Goal: Task Accomplishment & Management: Manage account settings

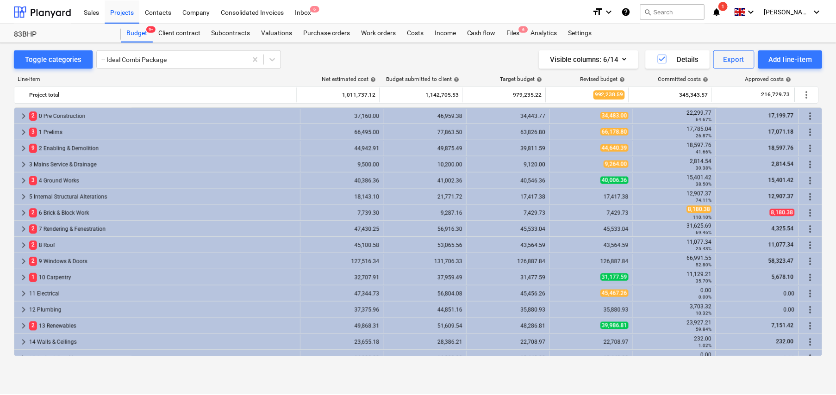
scroll to position [204, 0]
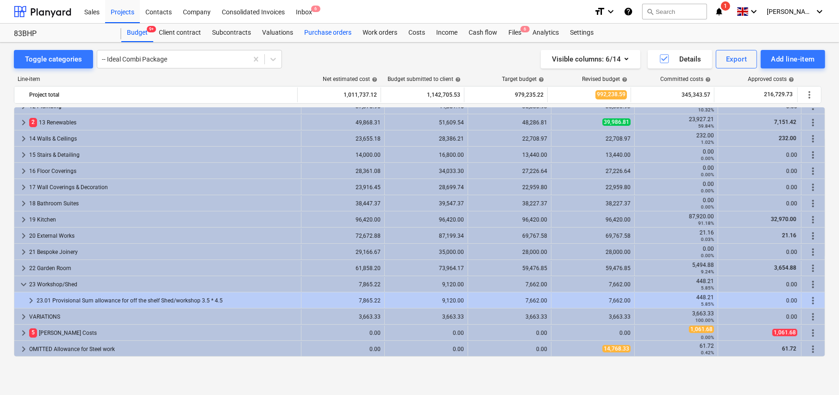
click at [323, 34] on div "Purchase orders" at bounding box center [328, 33] width 58 height 19
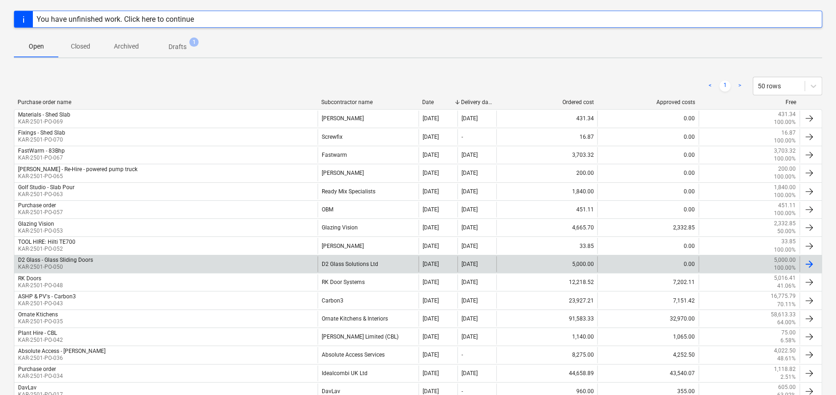
scroll to position [200, 0]
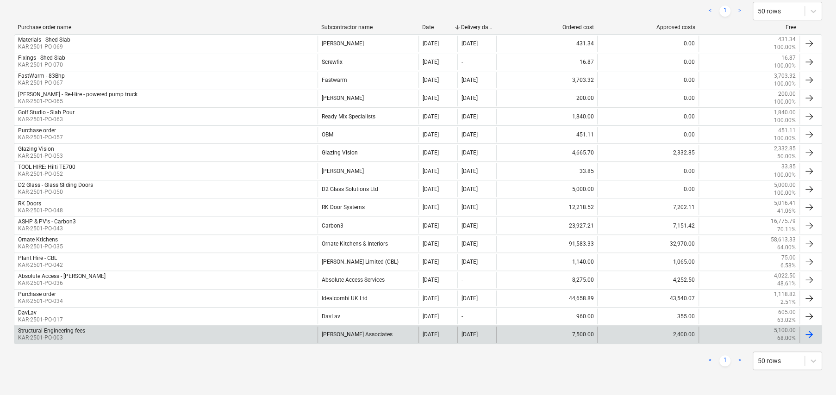
click at [56, 332] on div "Structural Engineering fees" at bounding box center [51, 331] width 67 height 6
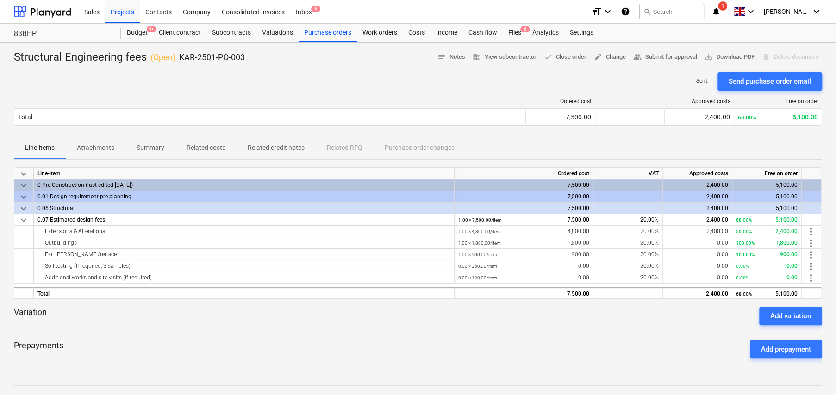
click at [214, 151] on p "Related costs" at bounding box center [206, 148] width 39 height 10
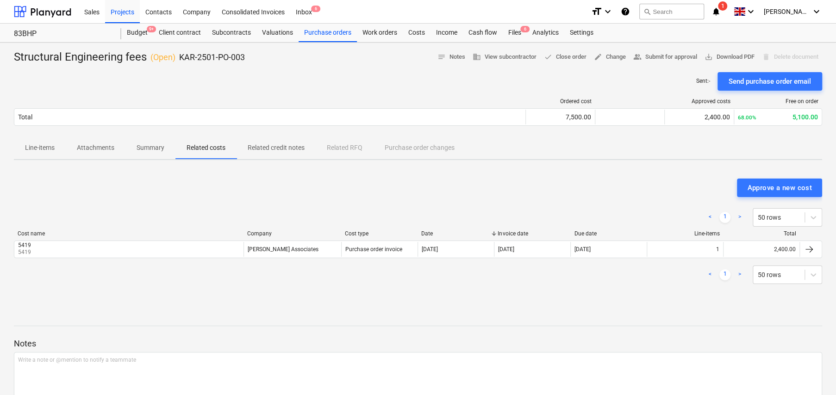
click at [43, 148] on p "Line-items" at bounding box center [40, 148] width 30 height 10
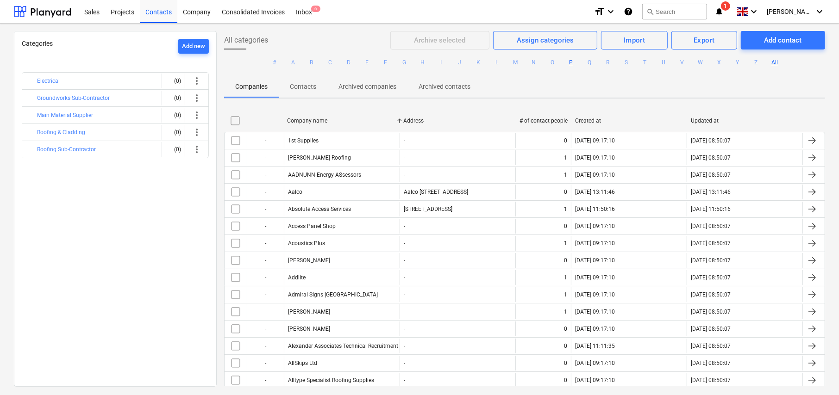
click at [568, 62] on button "P" at bounding box center [570, 62] width 11 height 11
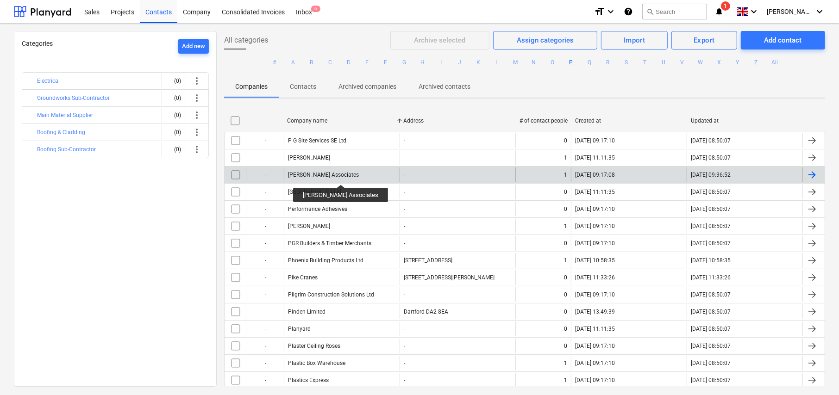
click at [337, 176] on div "[PERSON_NAME] Associates" at bounding box center [323, 175] width 71 height 6
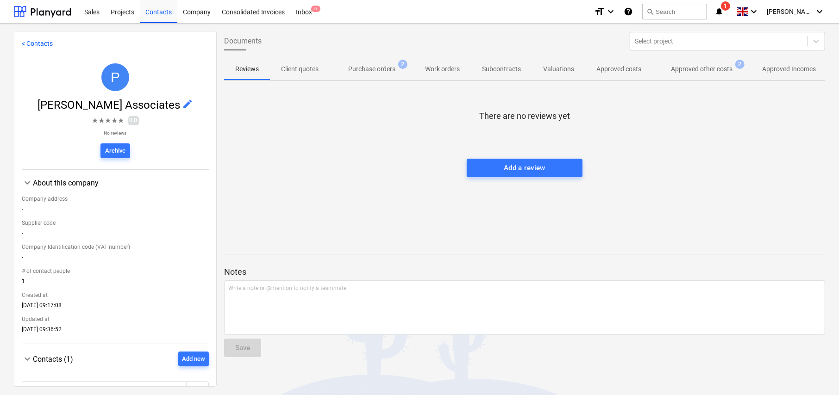
click at [381, 71] on p "Purchase orders" at bounding box center [371, 69] width 47 height 10
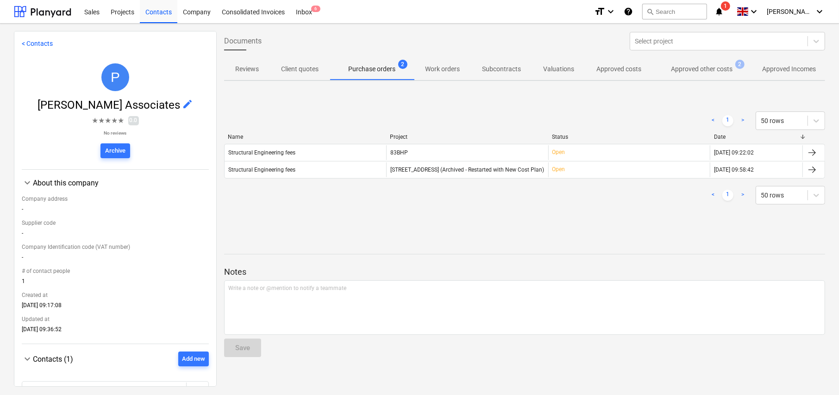
click at [701, 70] on p "Approved other costs" at bounding box center [702, 69] width 62 height 10
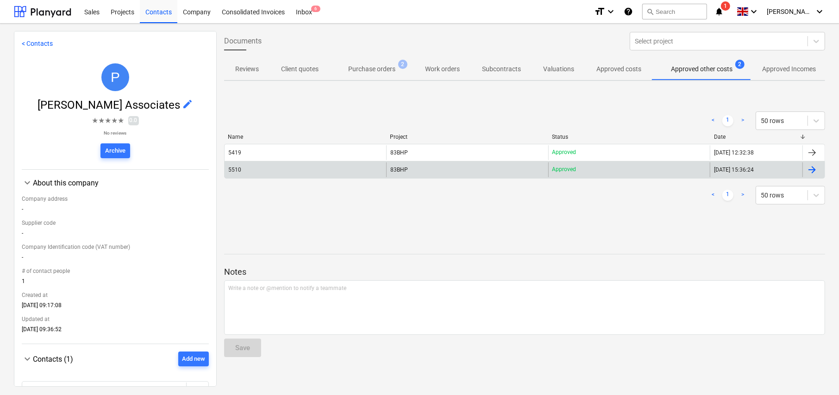
click at [235, 170] on div "5510" at bounding box center [234, 170] width 13 height 6
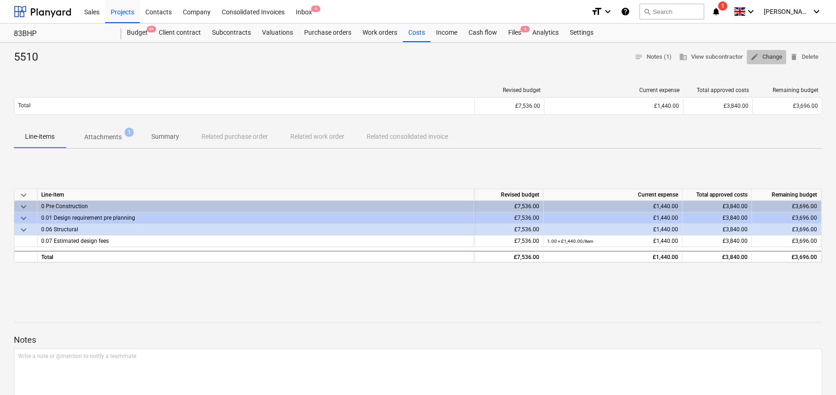
click at [764, 61] on span "edit Change" at bounding box center [767, 57] width 32 height 11
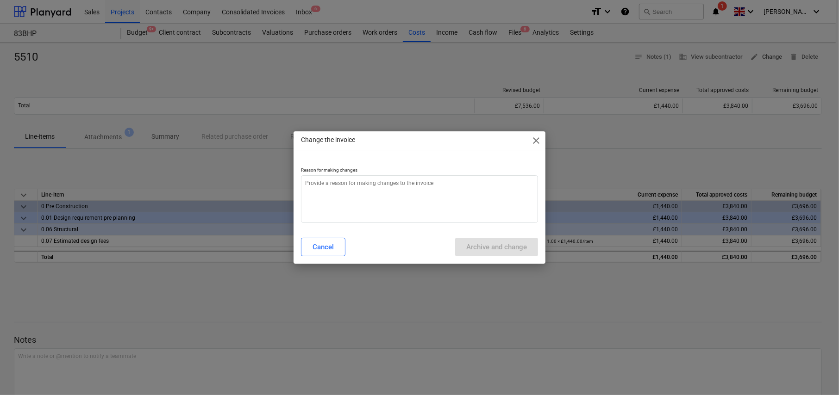
type textarea "x"
click at [399, 191] on textarea at bounding box center [419, 200] width 237 height 48
type textarea "N"
type textarea "x"
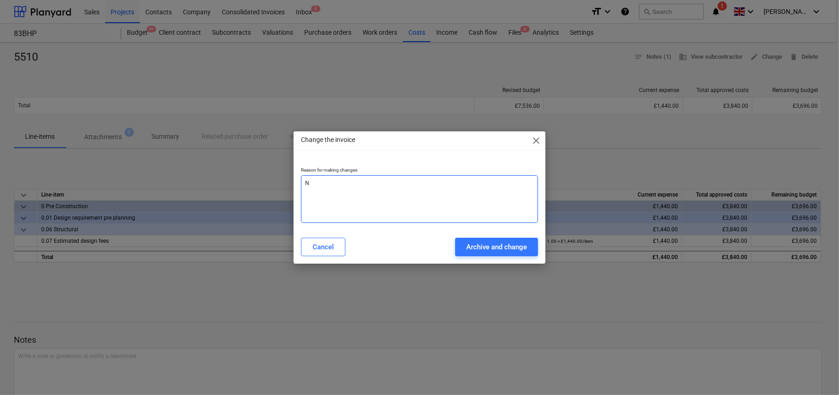
type textarea "No"
type textarea "x"
type textarea "Not"
type textarea "x"
type textarea "Not"
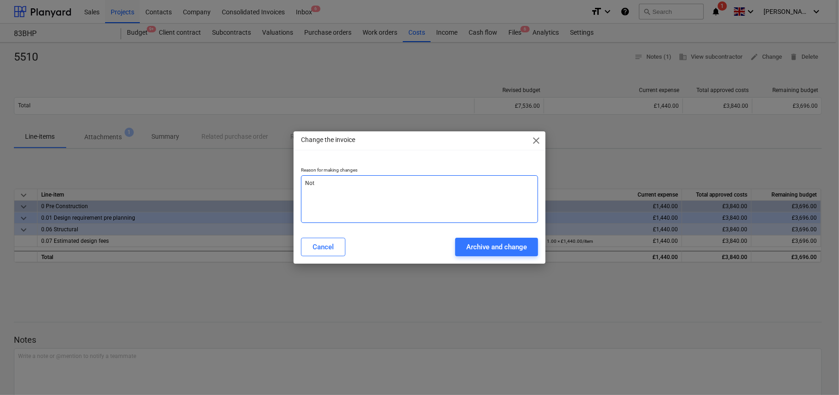
type textarea "x"
type textarea "Not t"
type textarea "x"
type textarea "Not tr"
type textarea "x"
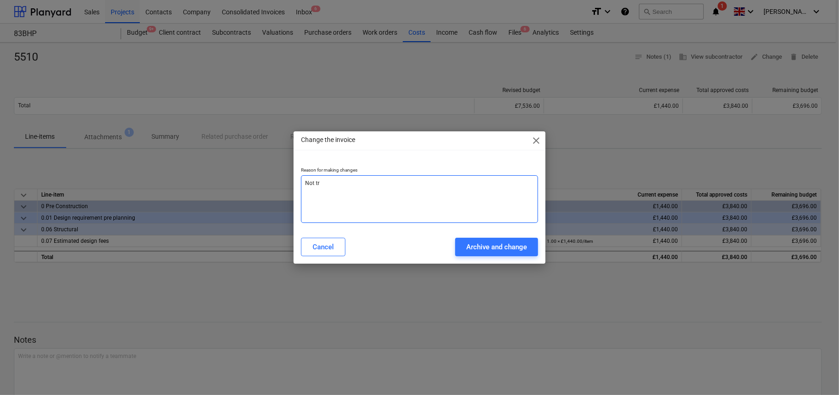
type textarea "Not tra"
type textarea "x"
type textarea "Not tran"
type textarea "x"
type textarea "Not trans"
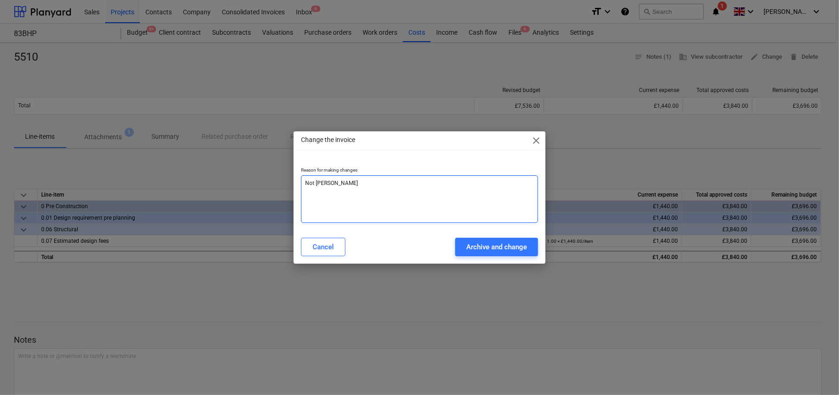
type textarea "x"
type textarea "Not transf"
type textarea "x"
type textarea "Not transfe"
type textarea "x"
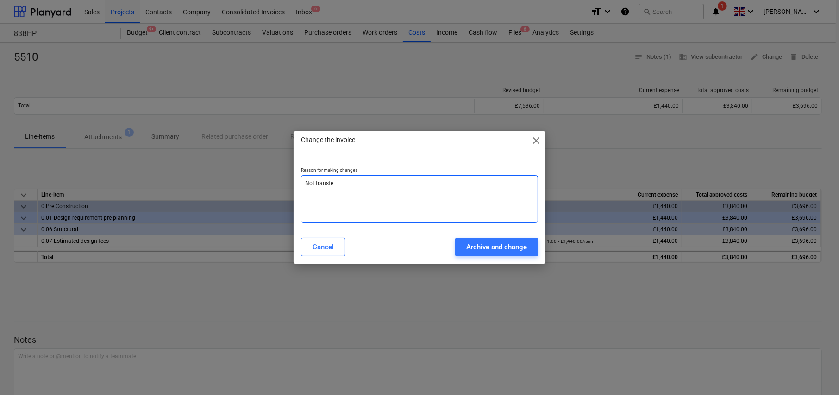
type textarea "Not transfer"
type textarea "x"
type textarea "Not transfere"
type textarea "x"
type textarea "Not transfered"
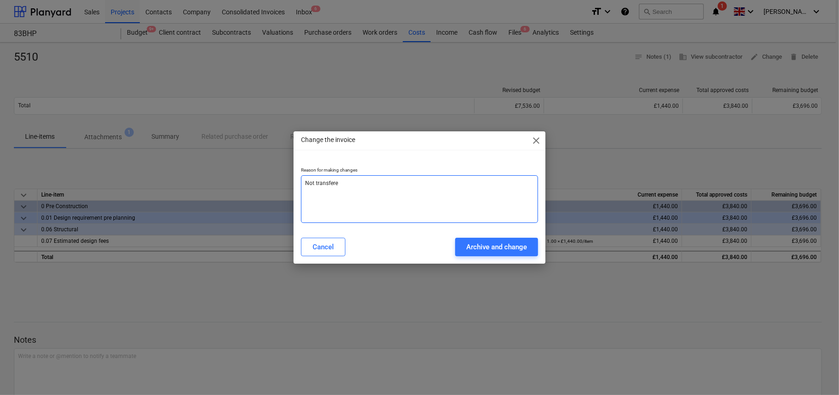
type textarea "x"
type textarea "Not transfered"
type textarea "x"
type textarea "Not transfered o"
type textarea "x"
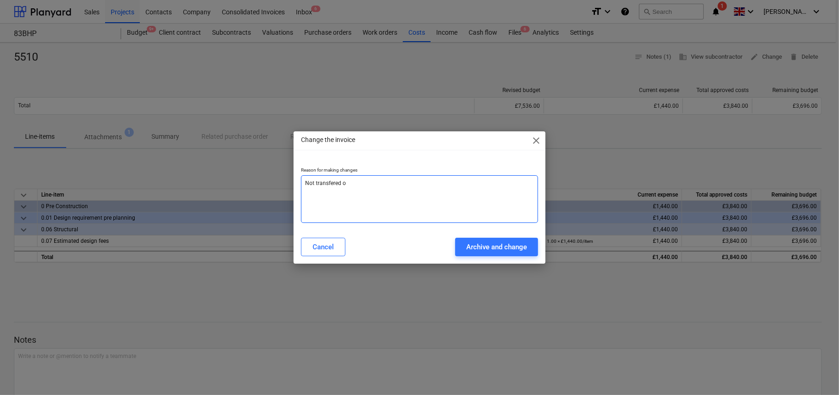
type textarea "Not transfered ov"
type textarea "x"
type textarea "Not transfered ove"
type textarea "x"
type textarea "Not transfered over"
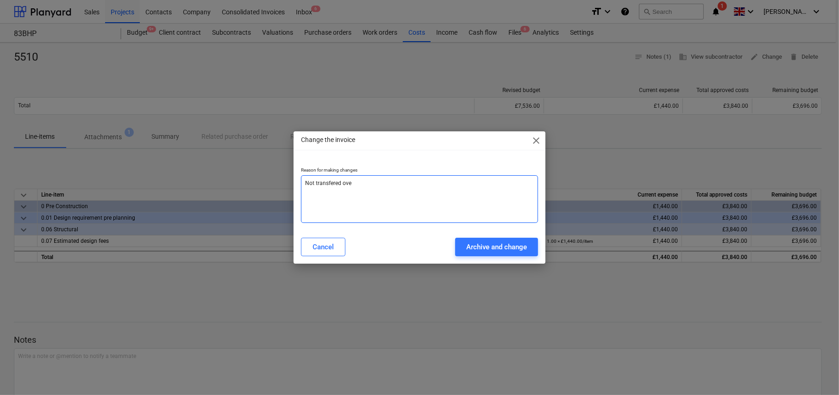
type textarea "x"
type textarea "Not transfered over"
type textarea "x"
type textarea "Not transfered over t"
type textarea "x"
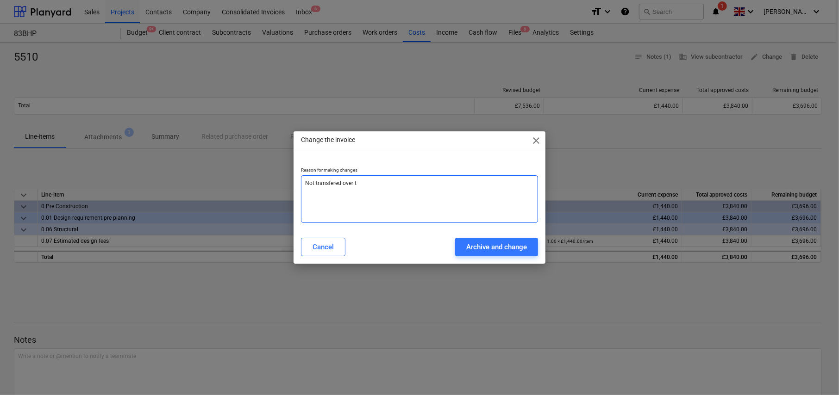
type textarea "Not transfered over to"
type textarea "x"
type textarea "Not transfered over to"
type textarea "x"
type textarea "Not transfered over to n"
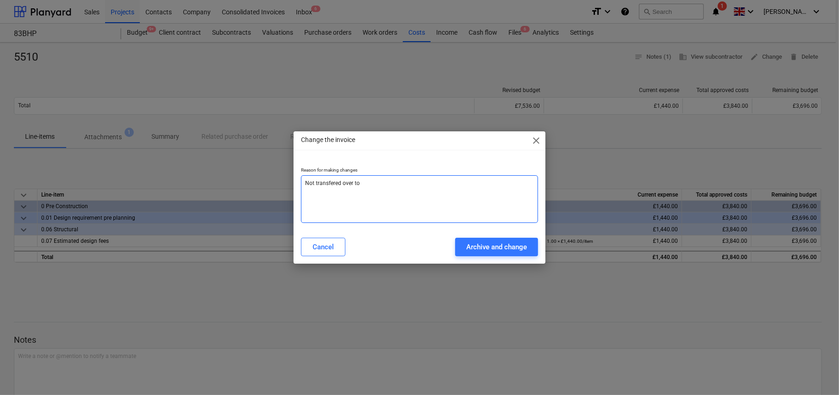
type textarea "x"
type textarea "Not transfered over to ne"
type textarea "x"
type textarea "Not transfered over to new"
type textarea "x"
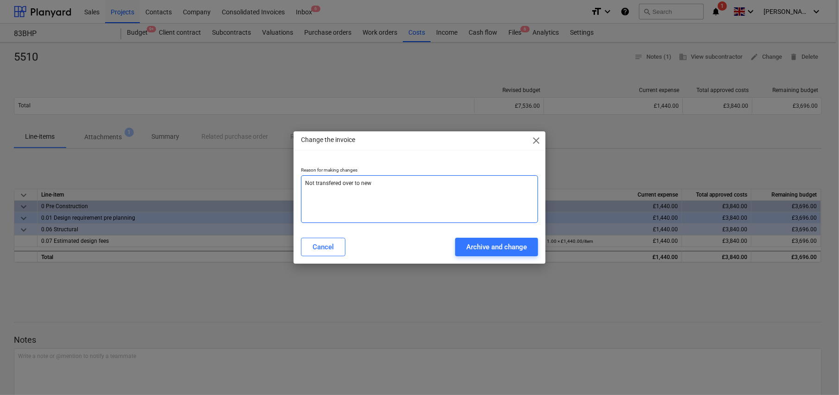
type textarea "Not transfered over to new"
type textarea "x"
type textarea "Not transfered over to new c"
type textarea "x"
type textarea "Not transfered over to new co"
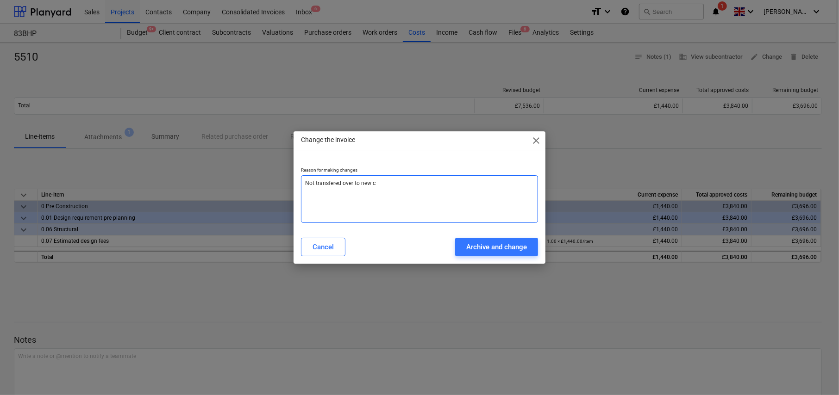
type textarea "x"
type textarea "Not transfered over to new con"
type textarea "x"
type textarea "Not transfered over to new cont"
type textarea "x"
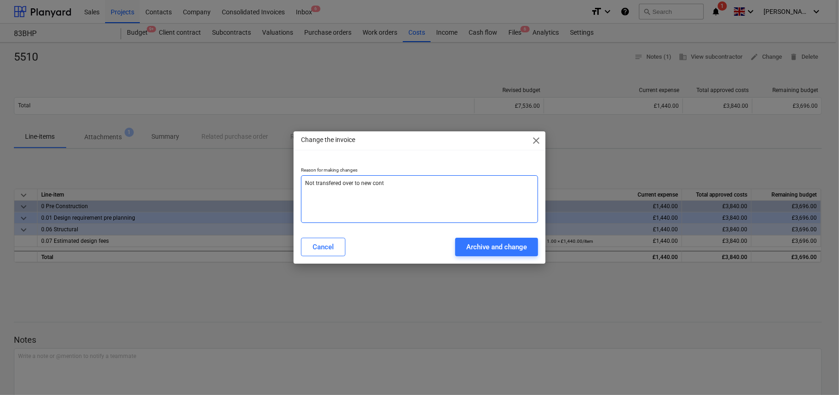
type textarea "Not transfered over to new contr"
type textarea "x"
type textarea "Not transfered over to new contra"
type textarea "x"
type textarea "Not transfered over to new contrac"
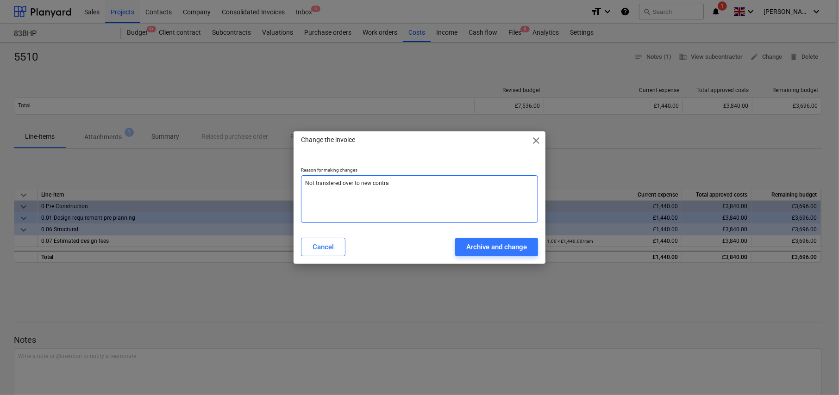
type textarea "x"
type textarea "Not transfered over to new contract"
type textarea "x"
type textarea "Not transferred over to new contract"
type textarea "x"
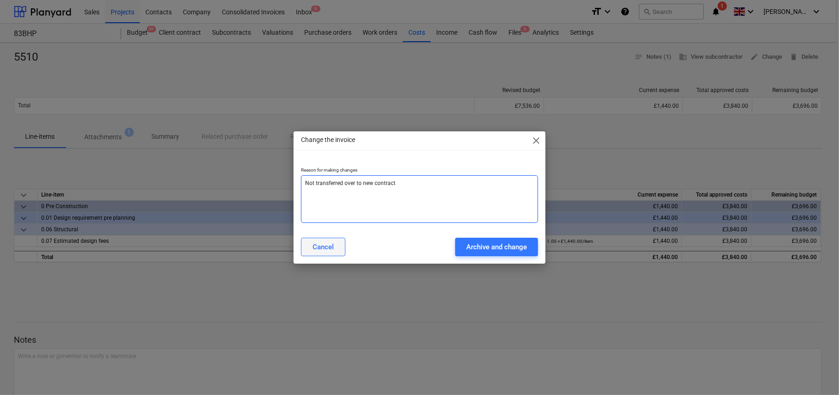
type textarea "Not transferred over to new contract"
click at [318, 245] on div "Cancel" at bounding box center [323, 247] width 21 height 12
type textarea "x"
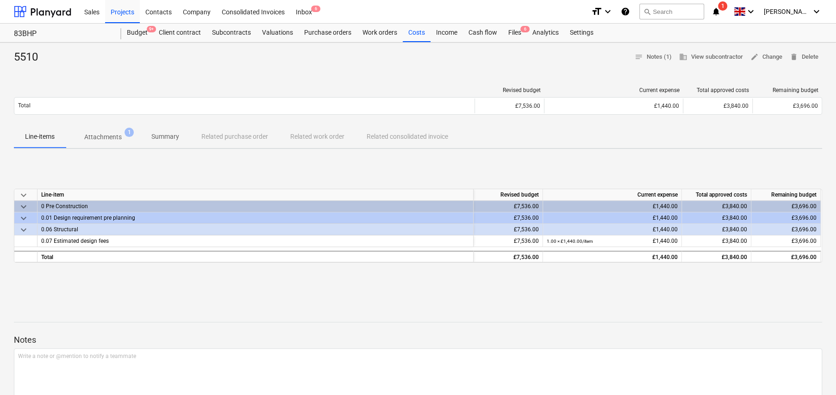
click at [229, 138] on div "Line-items Attachments 1 Summary Related purchase order Related work order Rela…" at bounding box center [418, 137] width 809 height 22
click at [221, 138] on div "Line-items Attachments 1 Summary Related purchase order Related work order Rela…" at bounding box center [418, 137] width 809 height 22
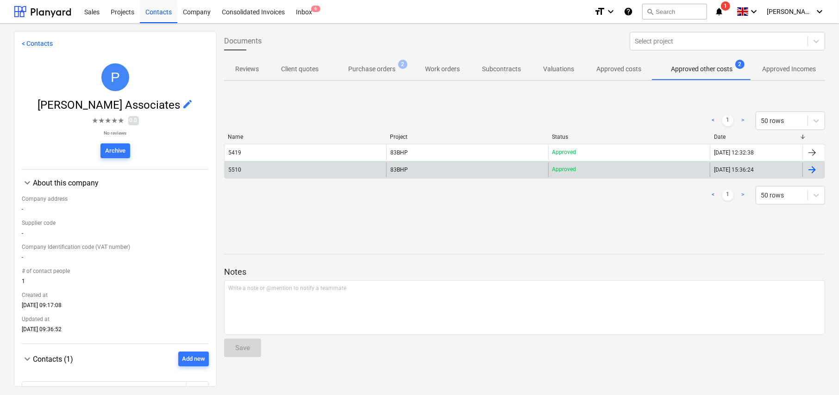
click at [402, 169] on span "83BHP" at bounding box center [399, 170] width 18 height 6
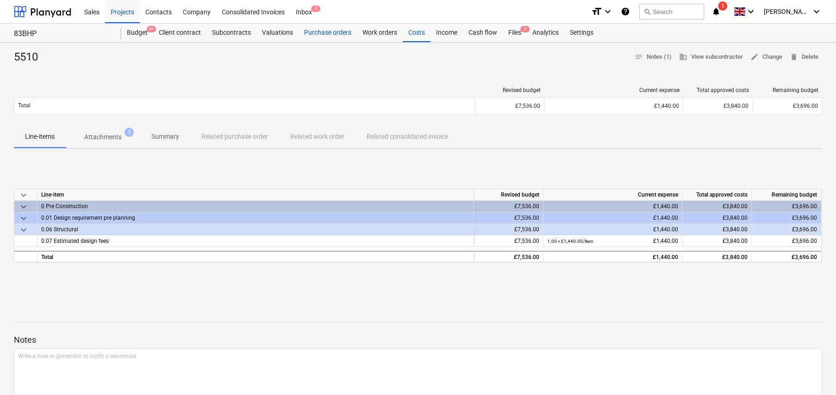
click at [314, 36] on div "Purchase orders" at bounding box center [328, 33] width 58 height 19
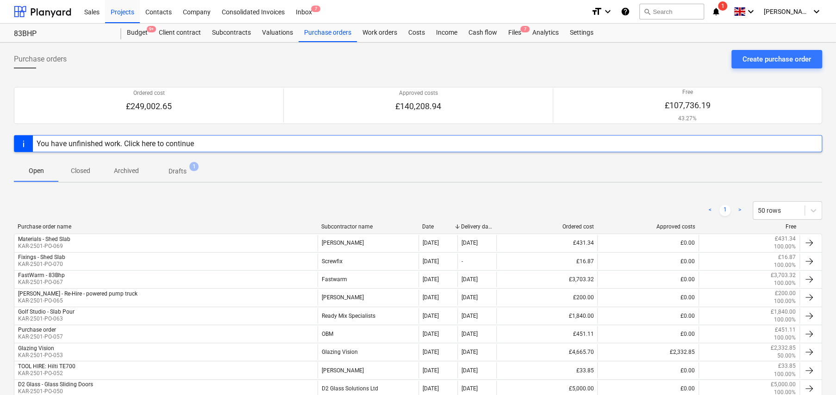
scroll to position [200, 0]
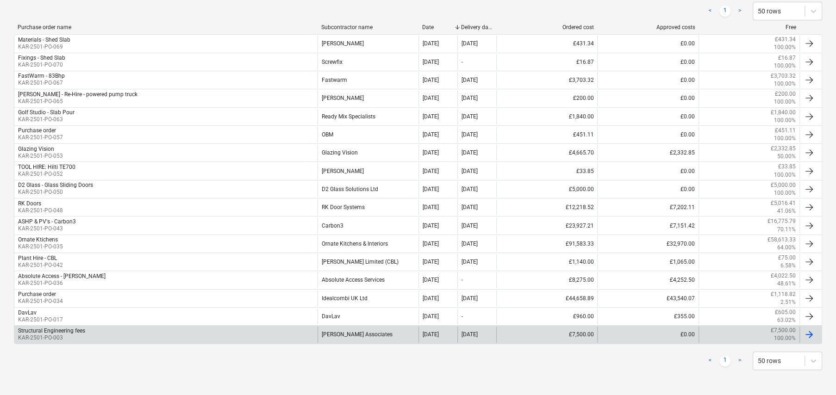
click at [54, 339] on p "KAR-2501-PO-003" at bounding box center [51, 338] width 67 height 8
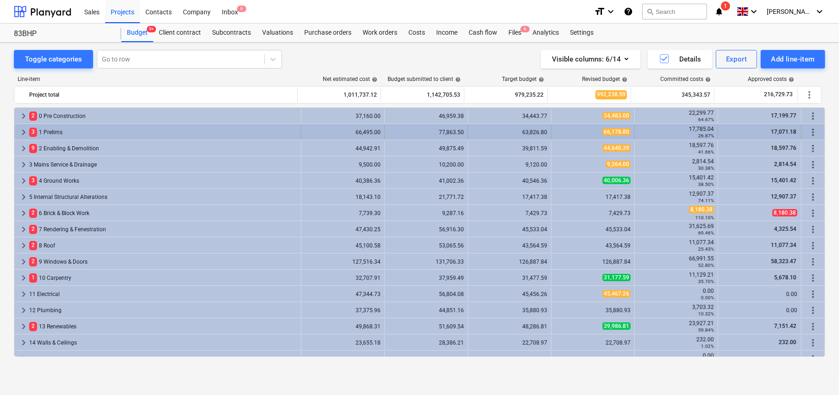
click at [23, 130] on span "keyboard_arrow_right" at bounding box center [23, 132] width 11 height 11
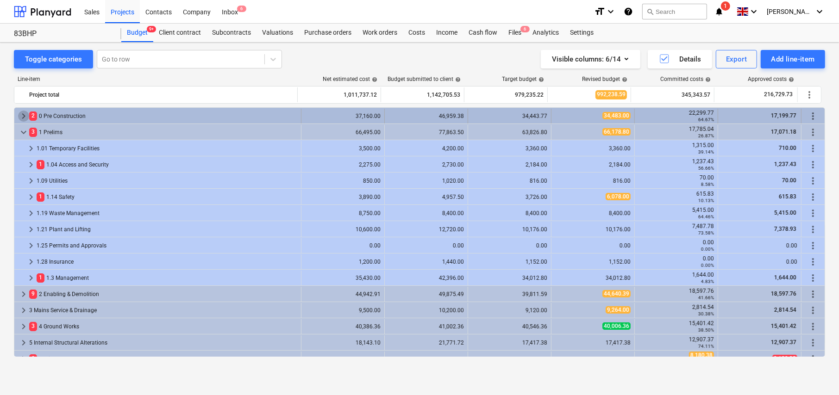
click at [23, 116] on span "keyboard_arrow_right" at bounding box center [23, 116] width 11 height 11
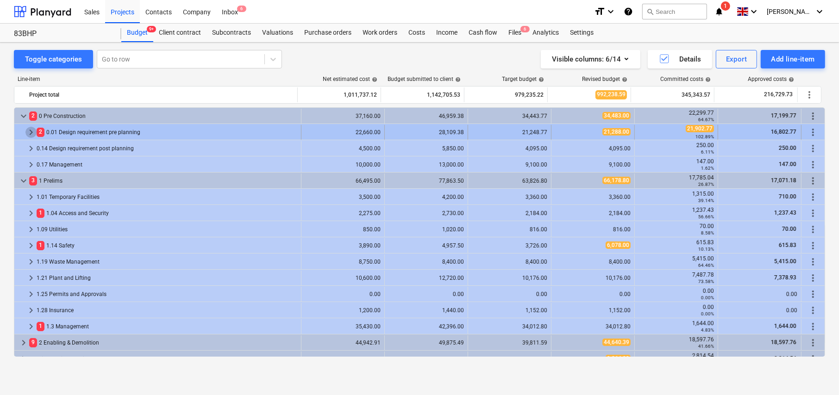
click at [31, 134] on span "keyboard_arrow_right" at bounding box center [30, 132] width 11 height 11
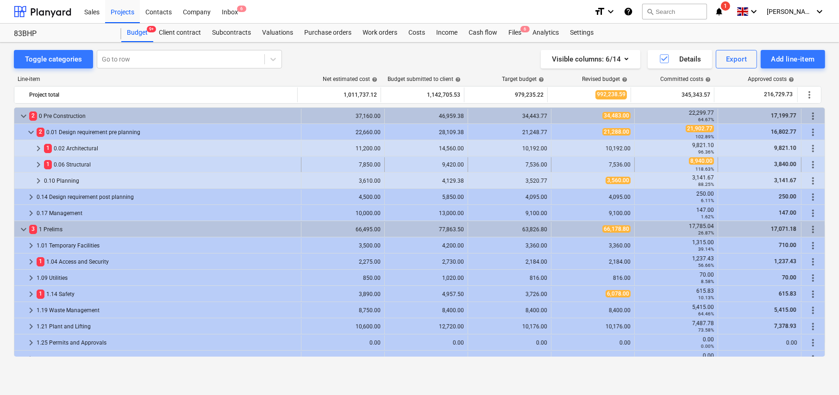
click at [37, 165] on span "keyboard_arrow_right" at bounding box center [38, 164] width 11 height 11
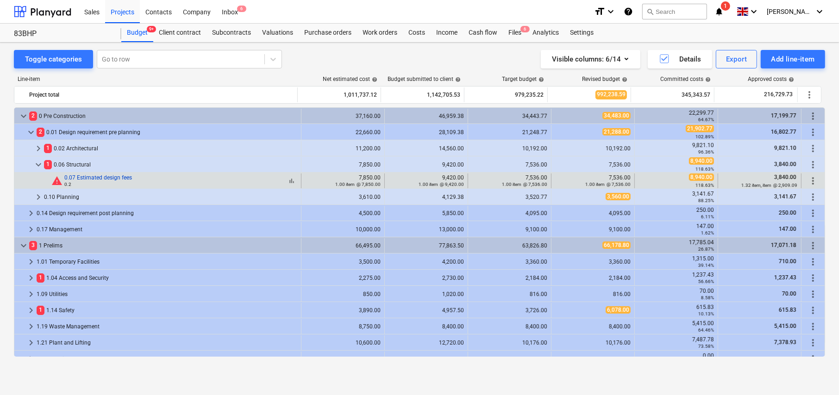
click at [108, 177] on link "0.07 Estimated design fees" at bounding box center [98, 178] width 68 height 6
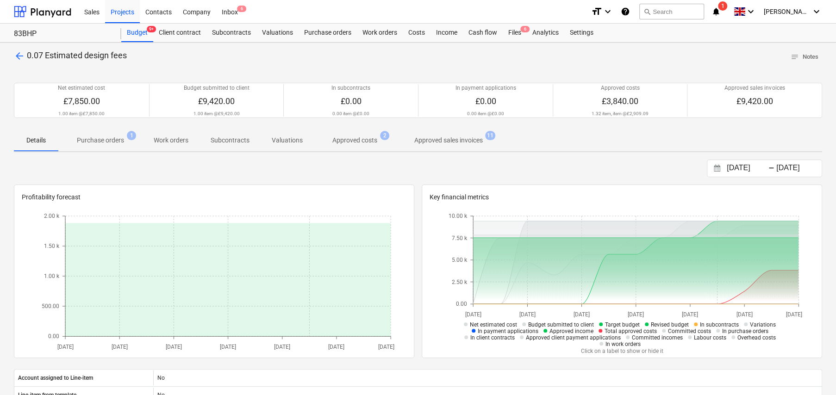
click at [346, 144] on p "Approved costs" at bounding box center [355, 141] width 45 height 10
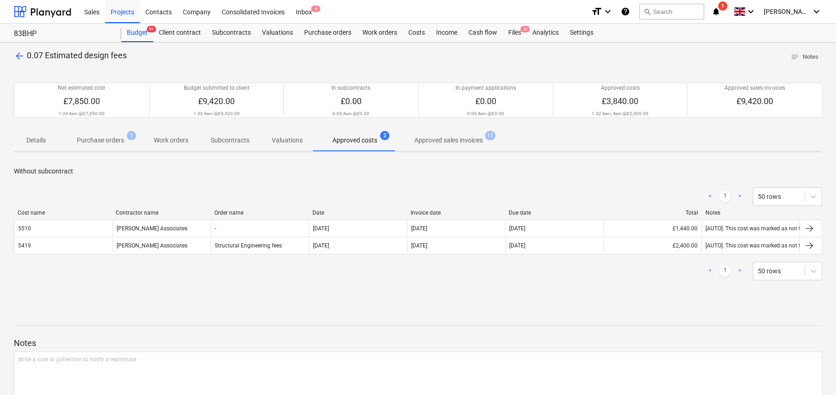
click at [241, 246] on div "Structural Engineering fees" at bounding box center [248, 246] width 67 height 6
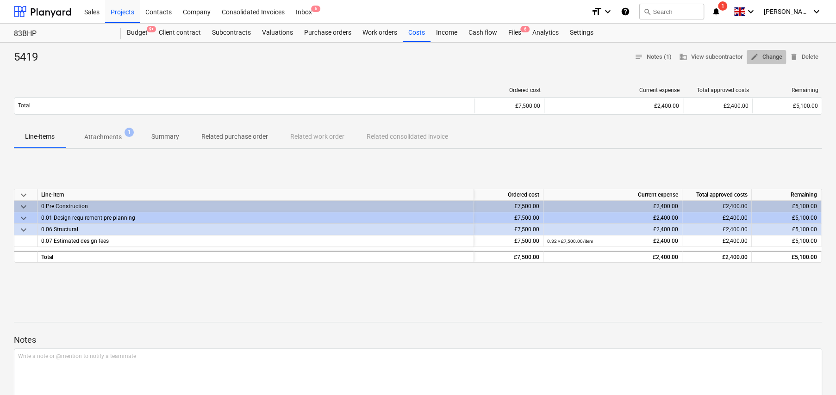
click at [761, 60] on span "edit Change" at bounding box center [767, 57] width 32 height 11
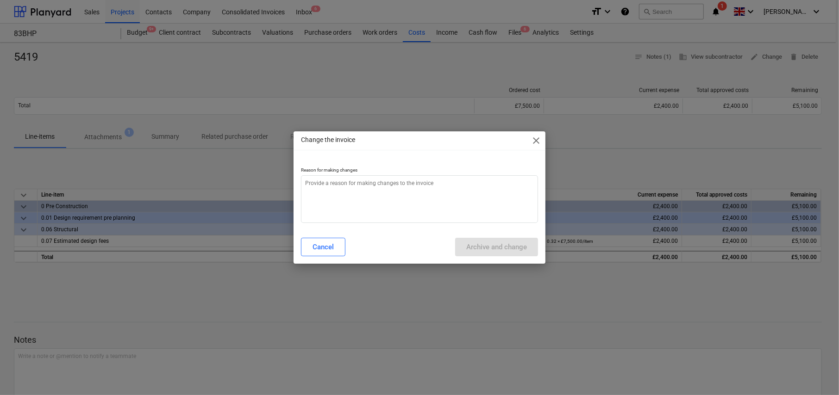
type textarea "x"
click at [391, 195] on textarea at bounding box center [419, 200] width 237 height 48
type textarea "W"
type textarea "x"
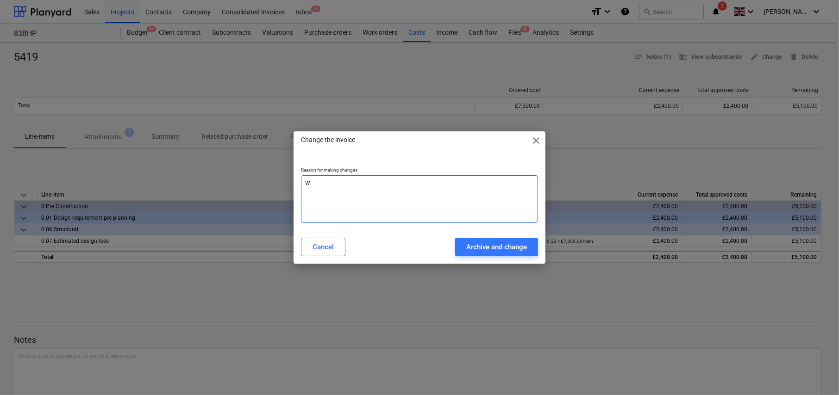
type textarea "Wa"
type textarea "x"
type textarea "Was"
type textarea "x"
type textarea "Wasn"
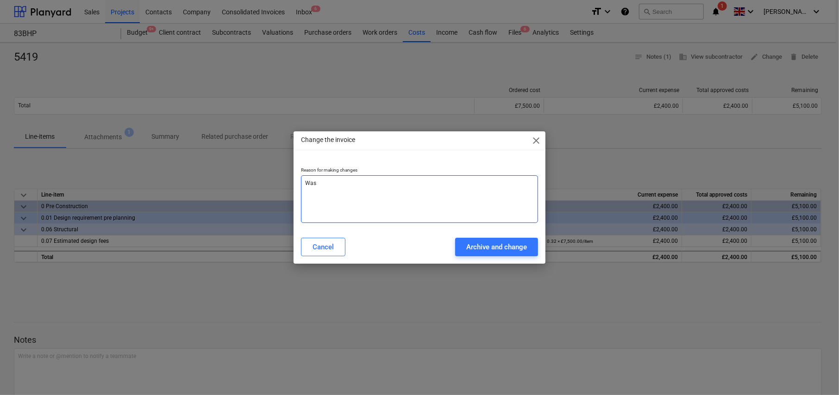
type textarea "x"
type textarea "Wasn'"
type textarea "x"
type textarea "Wasn't"
type textarea "x"
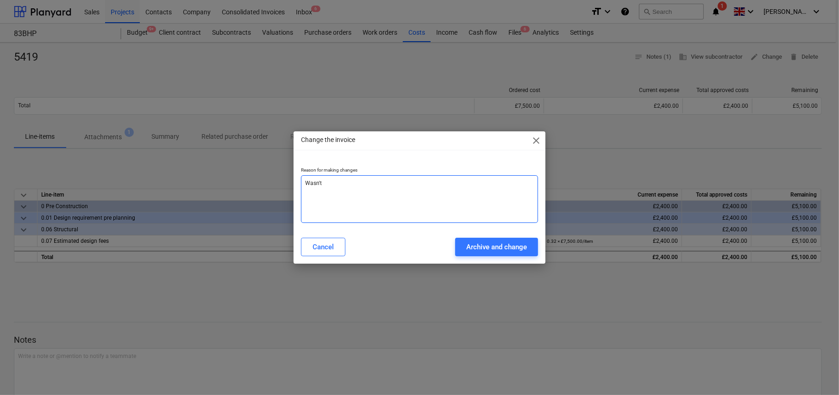
type textarea "Wasn't"
type textarea "x"
type textarea "Wasn't a"
type textarea "x"
type textarea "Wasn't ad"
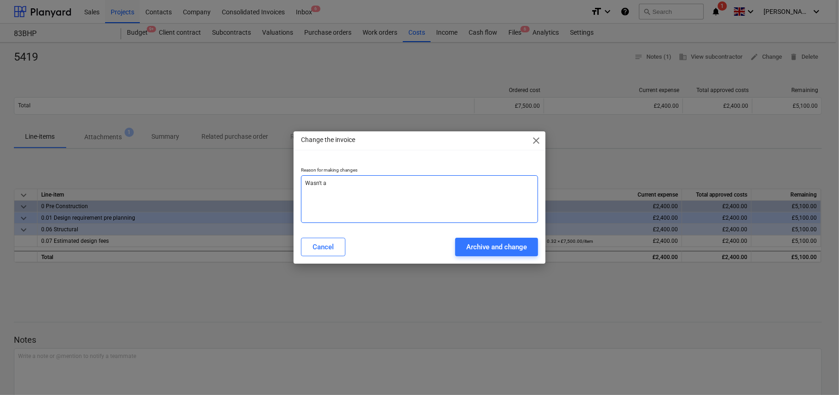
type textarea "x"
type textarea "Wasn't add"
type textarea "x"
type textarea "Wasn't adde"
type textarea "x"
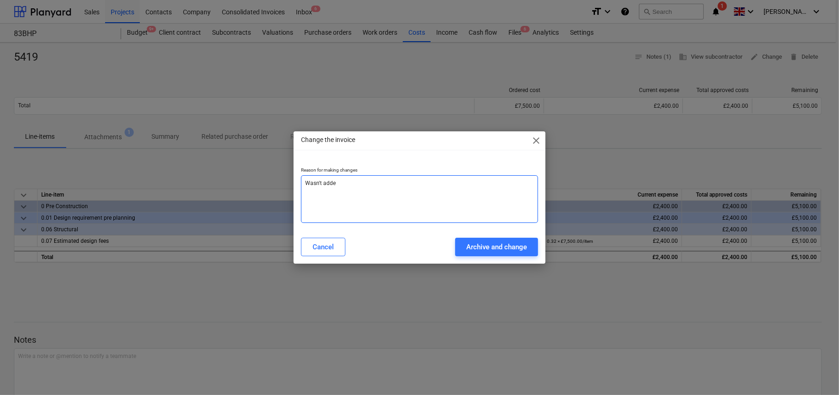
type textarea "Wasn't added"
type textarea "x"
type textarea "Wasn't added"
type textarea "x"
type textarea "Wasn't added t"
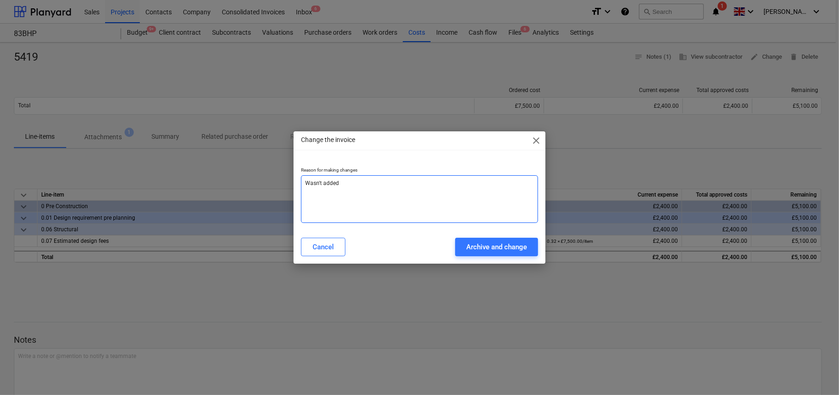
type textarea "x"
type textarea "Wasn't added to"
type textarea "x"
type textarea "Wasn't added to"
type textarea "x"
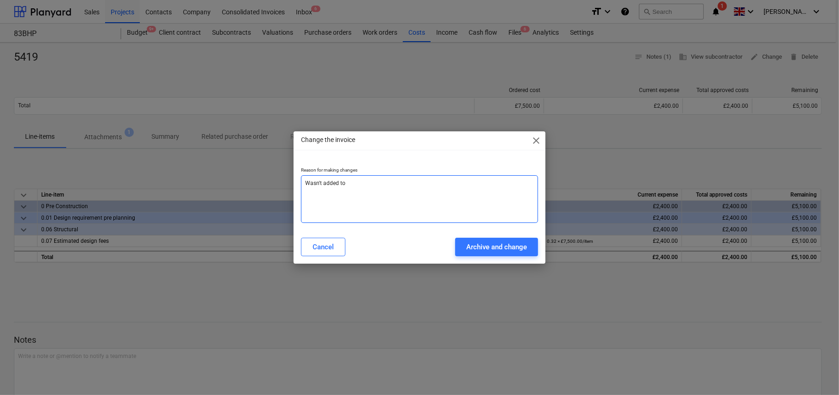
type textarea "Wasn't added to P"
type textarea "x"
type textarea "Wasn't added to PO"
type textarea "x"
type textarea "Wasn't added to PO"
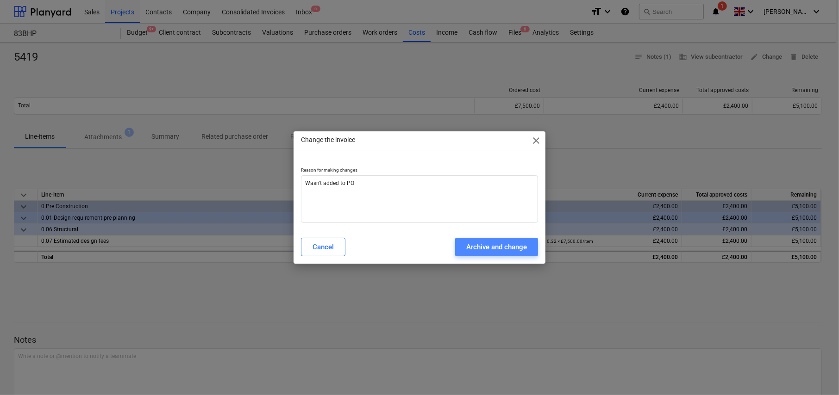
click at [502, 252] on div "Archive and change" at bounding box center [496, 247] width 61 height 12
type textarea "x"
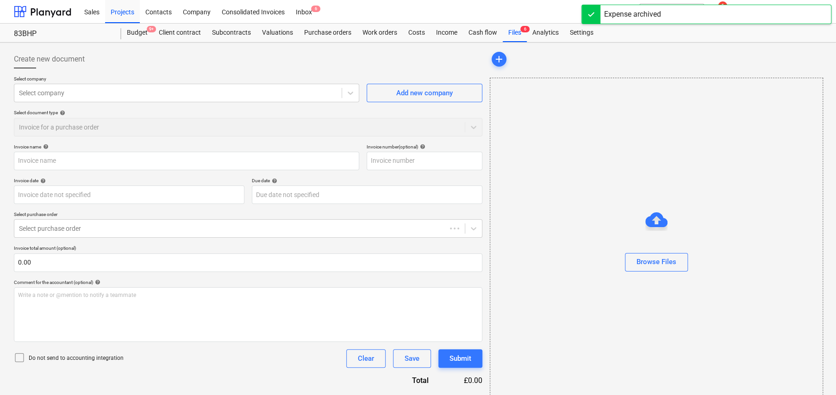
type input "5419"
type input "[DATE]"
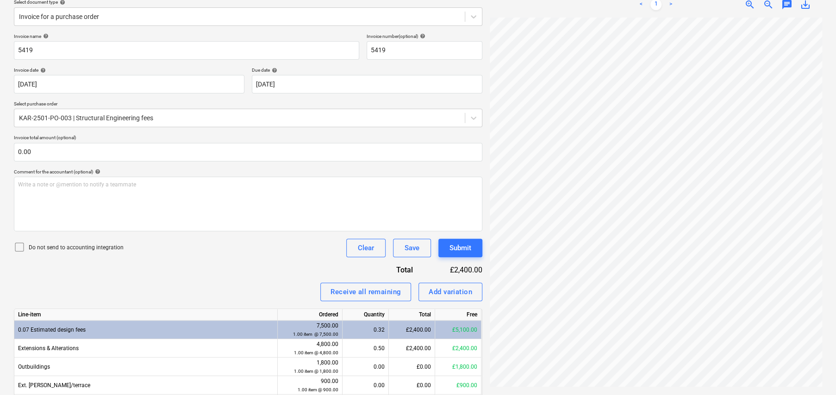
scroll to position [139, 0]
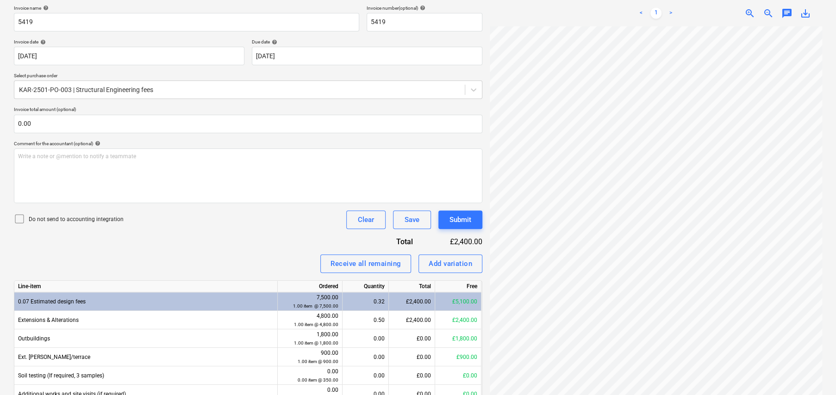
click at [22, 218] on icon at bounding box center [19, 218] width 11 height 11
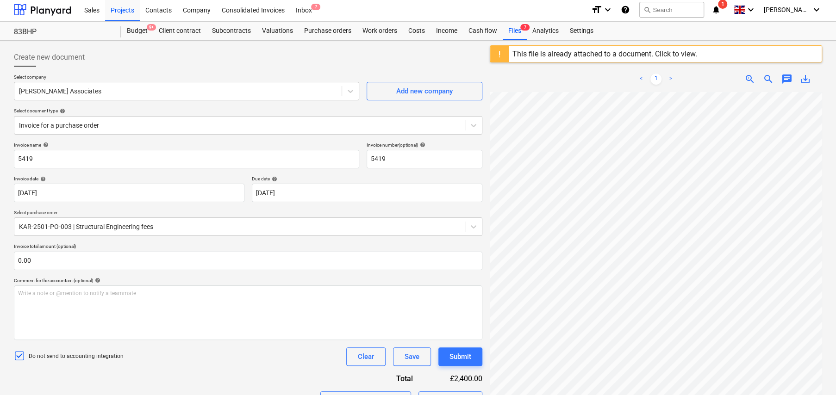
scroll to position [0, 0]
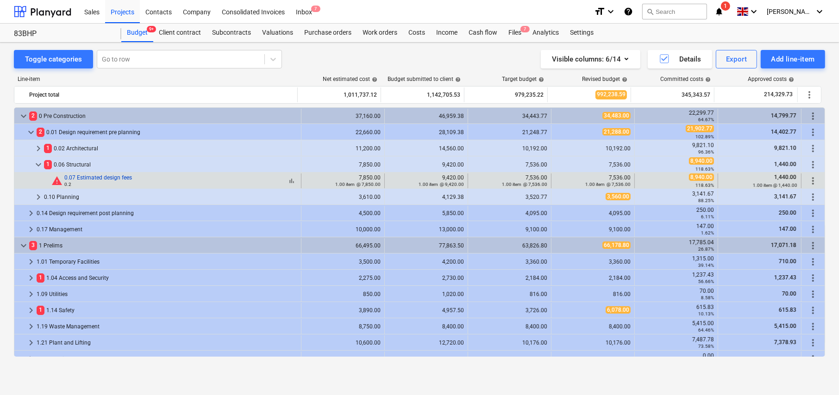
click at [98, 178] on link "0.07 Estimated design fees" at bounding box center [98, 178] width 68 height 6
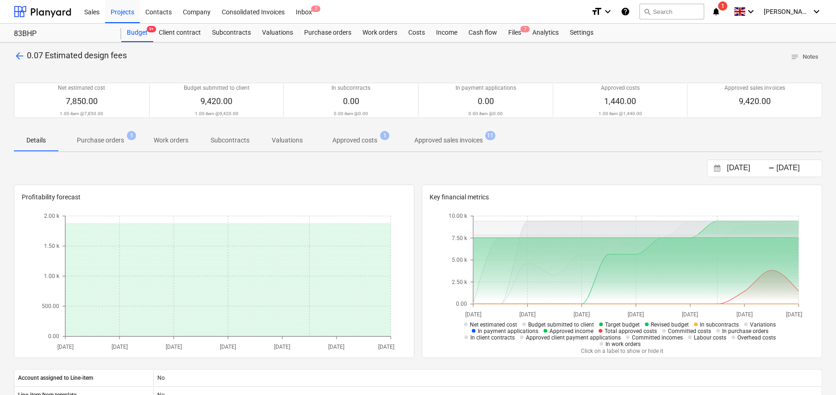
click at [352, 141] on p "Approved costs" at bounding box center [355, 141] width 45 height 10
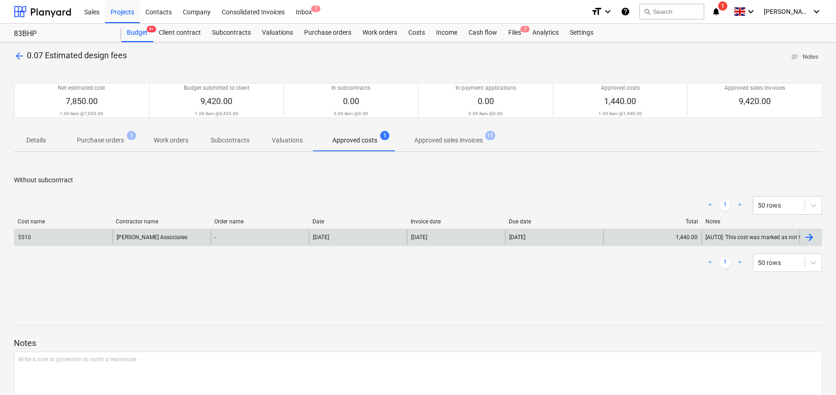
click at [161, 243] on div "[PERSON_NAME] Associates" at bounding box center [162, 237] width 98 height 15
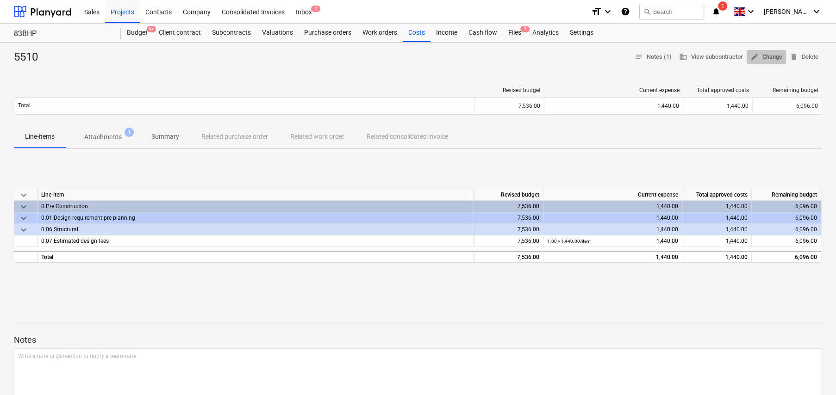
click at [771, 60] on span "edit Change" at bounding box center [767, 57] width 32 height 11
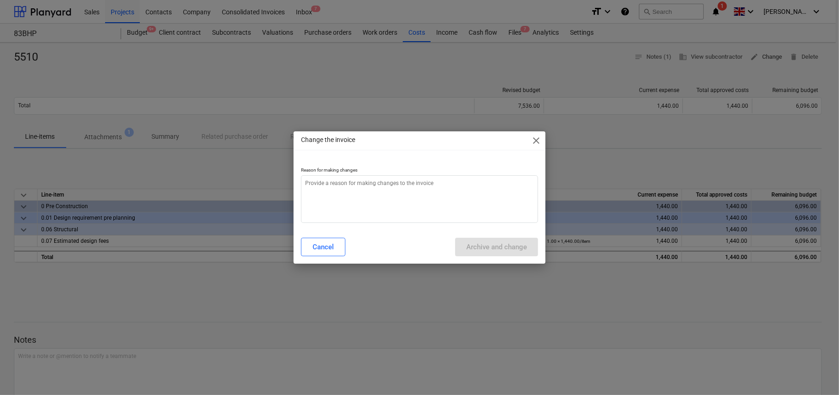
type textarea "x"
click at [407, 186] on textarea at bounding box center [419, 200] width 237 height 48
type textarea "W"
type textarea "x"
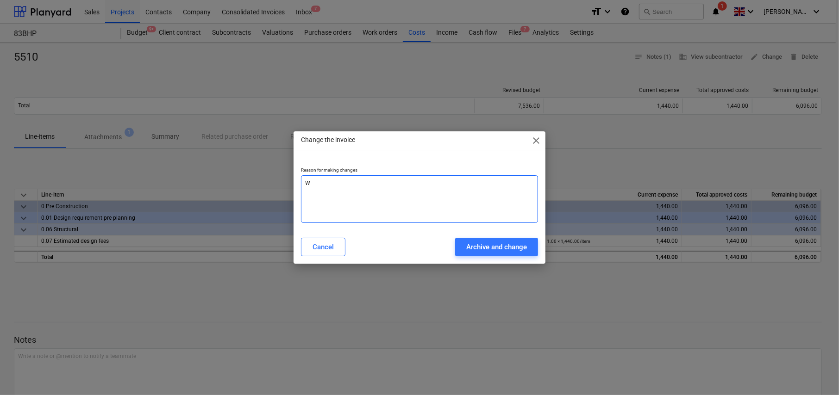
type textarea "Wa"
type textarea "x"
type textarea "Was"
type textarea "x"
type textarea "Wasn"
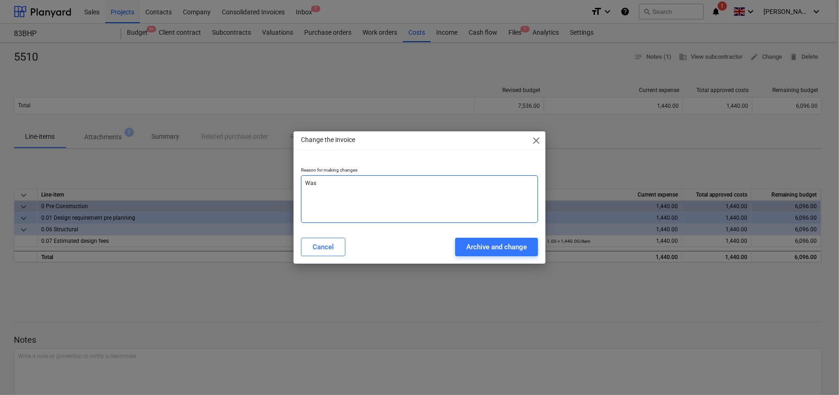
type textarea "x"
type textarea "Wasn'"
type textarea "x"
type textarea "Wasn't"
type textarea "x"
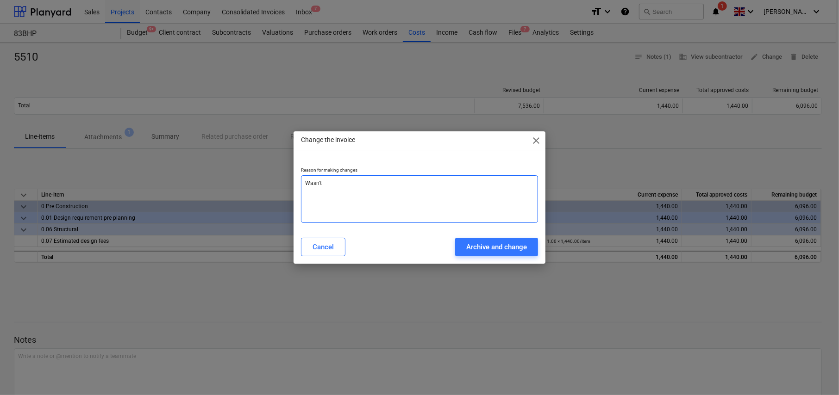
type textarea "Wasn't"
type textarea "x"
type textarea "Wasn't a"
type textarea "x"
type textarea "Wasn't ad"
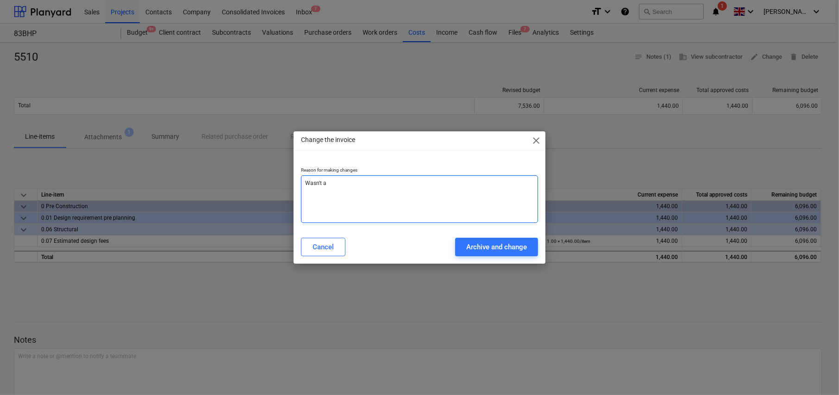
type textarea "x"
type textarea "Wasn't add"
type textarea "x"
type textarea "Wasn't adde"
type textarea "x"
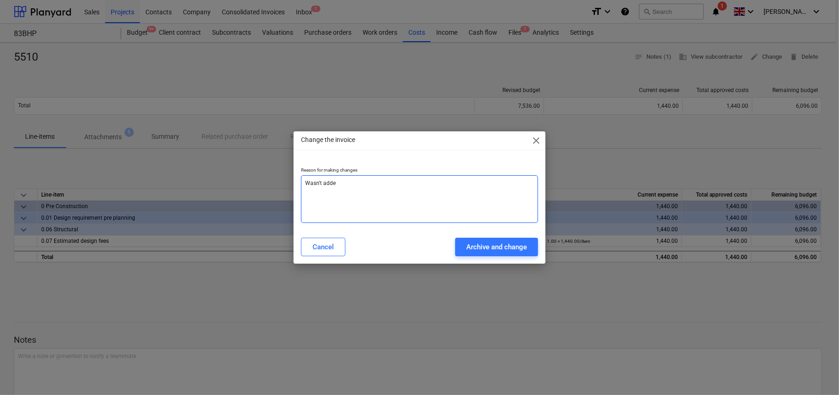
type textarea "Wasn't added"
type textarea "x"
type textarea "Wasn't added"
type textarea "x"
type textarea "Wasn't added t"
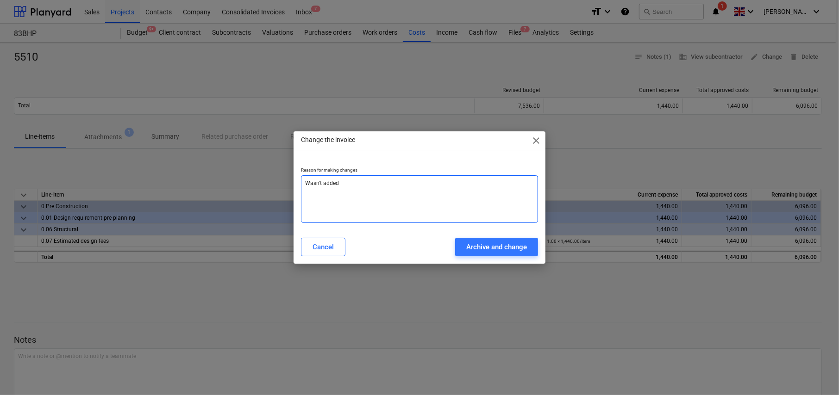
type textarea "x"
type textarea "Wasn't added to"
type textarea "x"
type textarea "Wasn't added to"
type textarea "x"
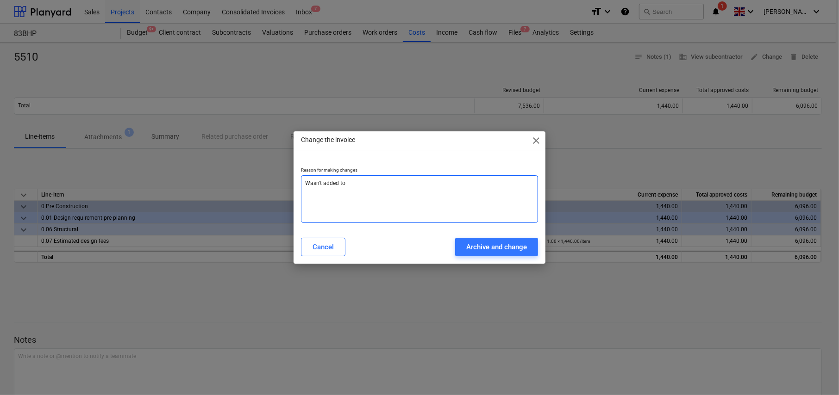
type textarea "Wasn't added to P"
type textarea "x"
type textarea "Wasn't added to PO"
type textarea "x"
type textarea "Wasn't added to PO"
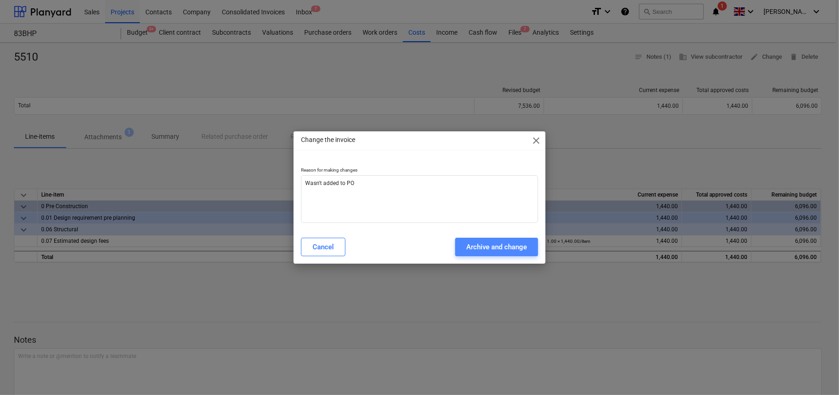
click at [498, 246] on div "Archive and change" at bounding box center [496, 247] width 61 height 12
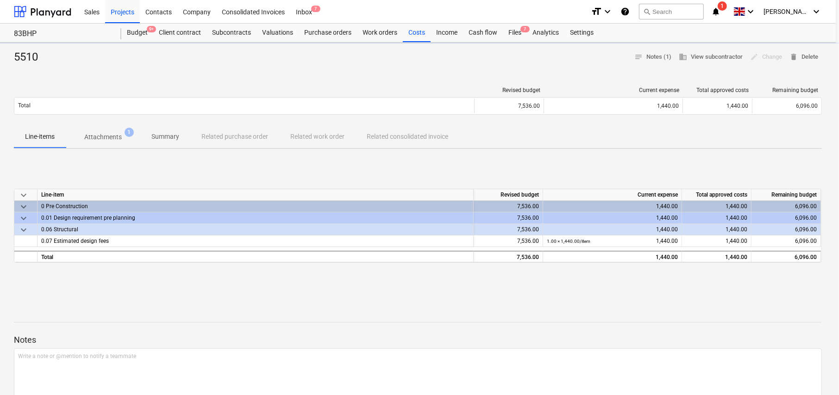
type textarea "x"
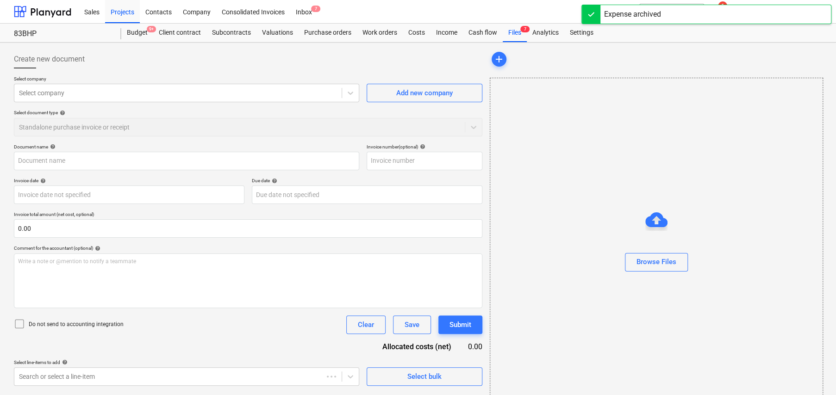
type input "5510"
type input "29 May 2025"
type input "12 Jun 2025"
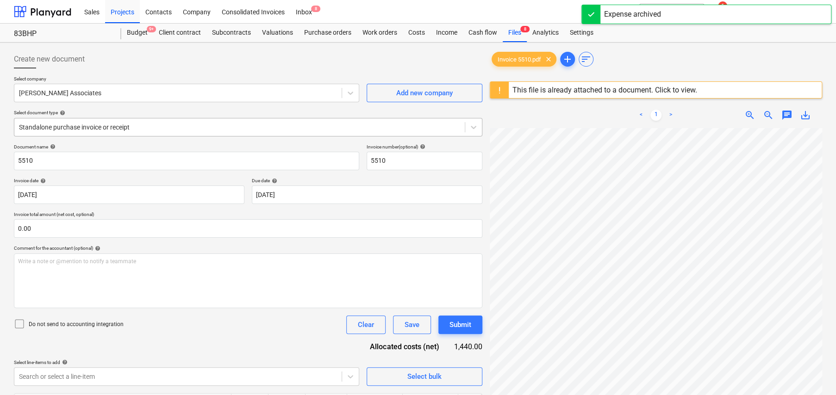
click at [142, 124] on div at bounding box center [239, 127] width 441 height 9
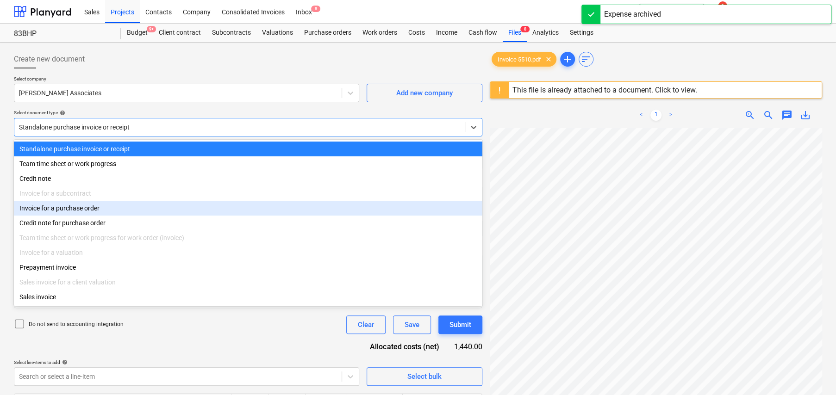
click at [98, 208] on div "Invoice for a purchase order" at bounding box center [248, 208] width 469 height 15
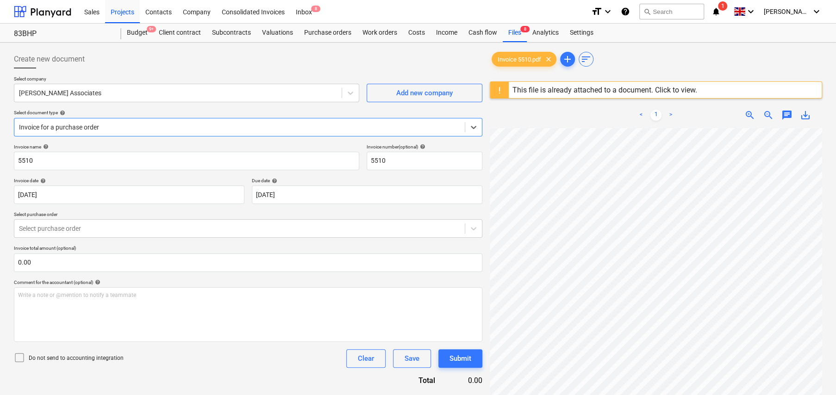
click at [18, 357] on icon at bounding box center [19, 357] width 11 height 11
click at [121, 225] on div at bounding box center [239, 228] width 441 height 9
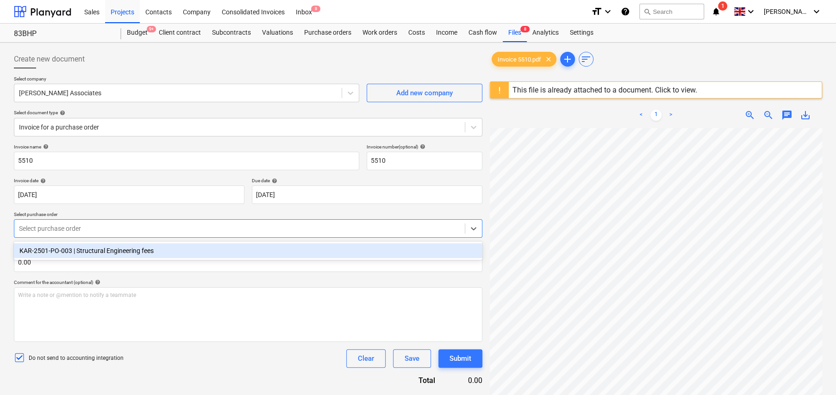
click at [131, 249] on div "KAR-2501-PO-003 | Structural Engineering fees" at bounding box center [248, 251] width 469 height 15
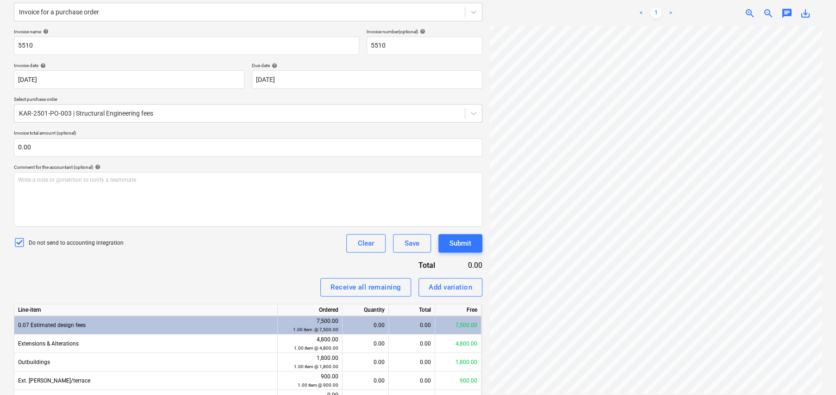
scroll to position [139, 0]
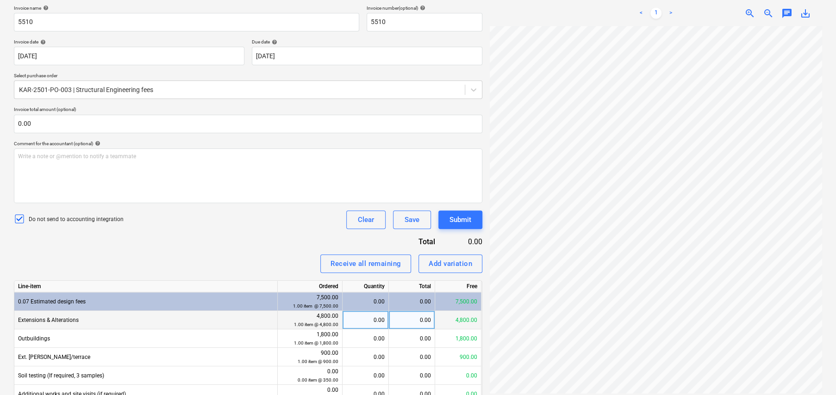
click at [423, 319] on div "0.00" at bounding box center [412, 320] width 46 height 19
type input "1440"
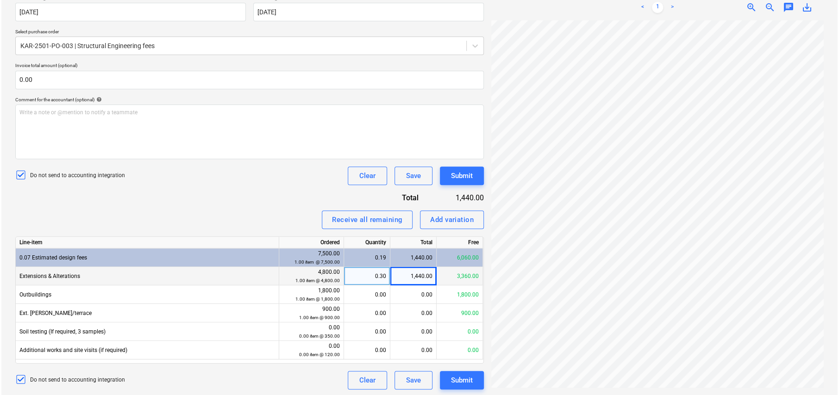
scroll to position [184, 0]
click at [464, 379] on div "Submit" at bounding box center [461, 379] width 22 height 12
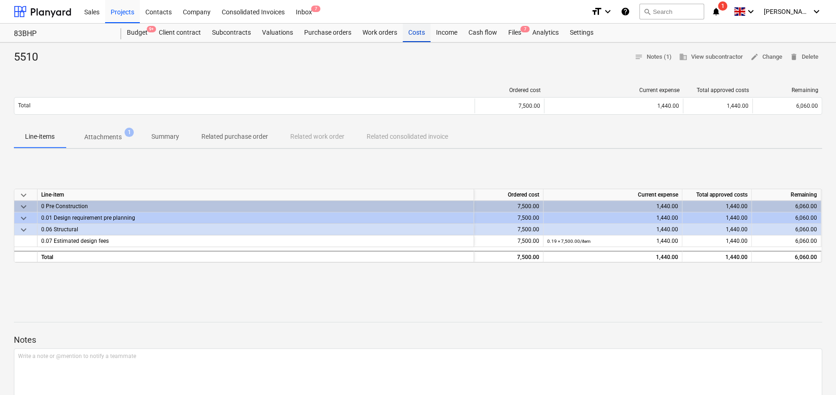
click at [413, 34] on div "Costs" at bounding box center [417, 33] width 28 height 19
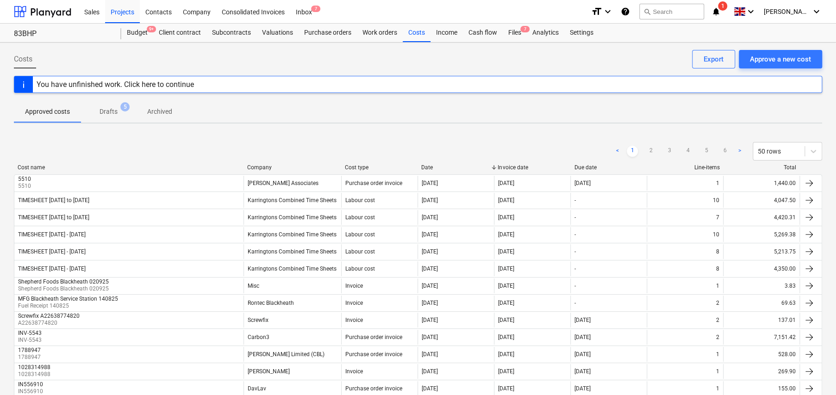
click at [157, 110] on p "Archived" at bounding box center [159, 112] width 25 height 10
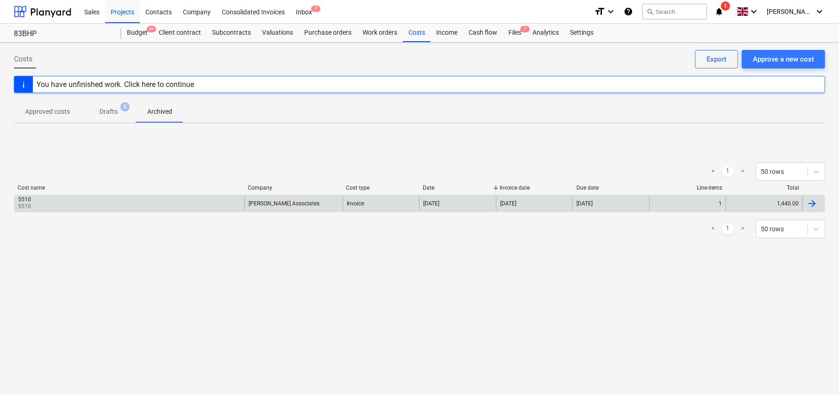
click at [144, 206] on div "5510 5510" at bounding box center [129, 203] width 230 height 15
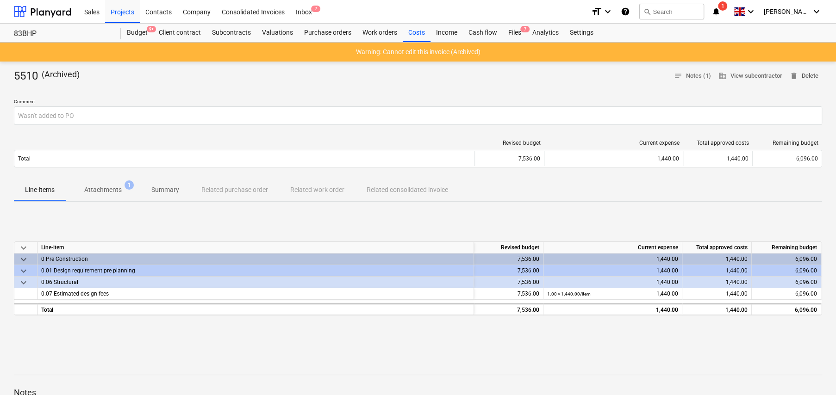
click at [814, 74] on span "delete Delete" at bounding box center [804, 76] width 29 height 11
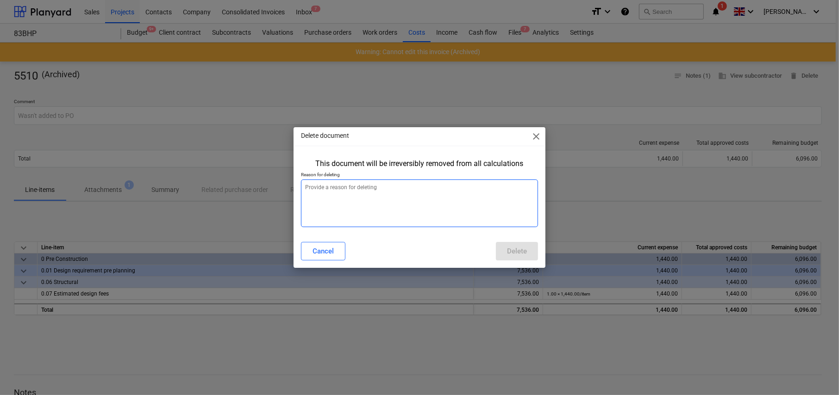
click at [458, 213] on textarea at bounding box center [419, 204] width 237 height 48
type textarea "x"
type textarea "."
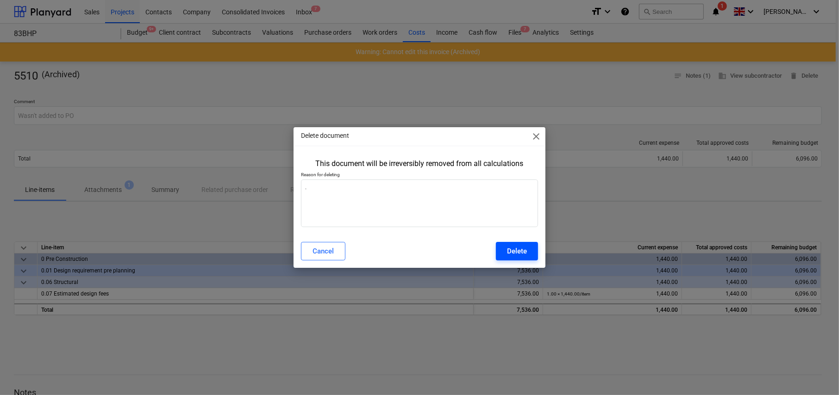
click at [517, 253] on div "Delete" at bounding box center [517, 251] width 20 height 12
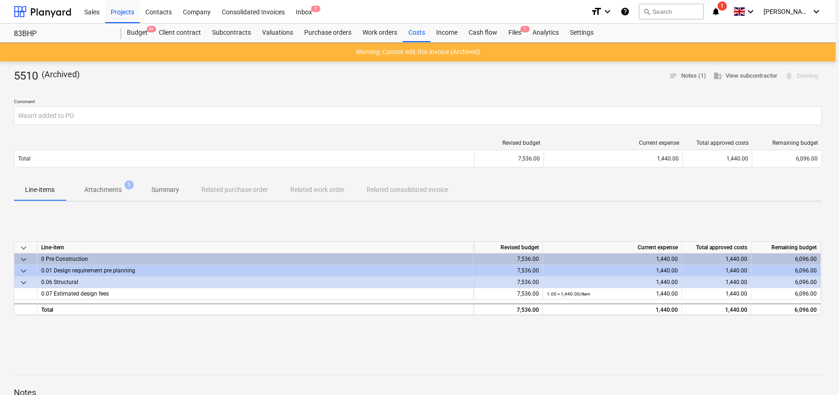
type textarea "x"
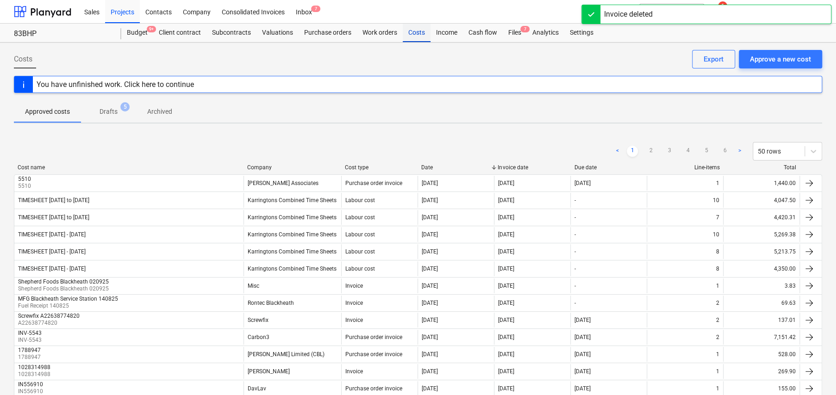
click at [417, 30] on div "Costs" at bounding box center [417, 33] width 28 height 19
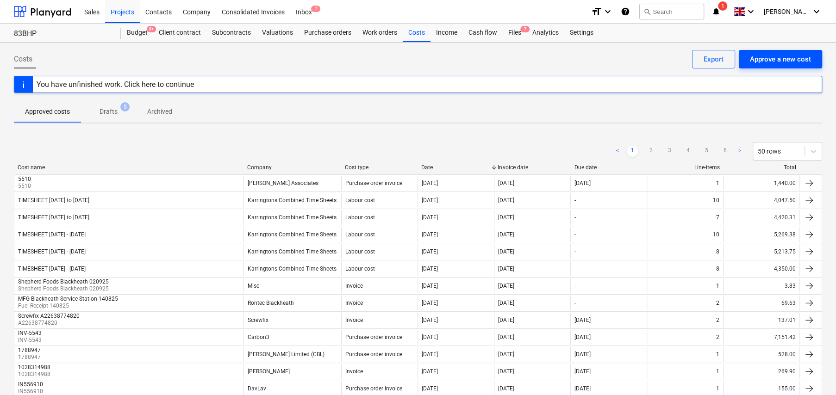
click at [781, 62] on div "Approve a new cost" at bounding box center [780, 59] width 61 height 12
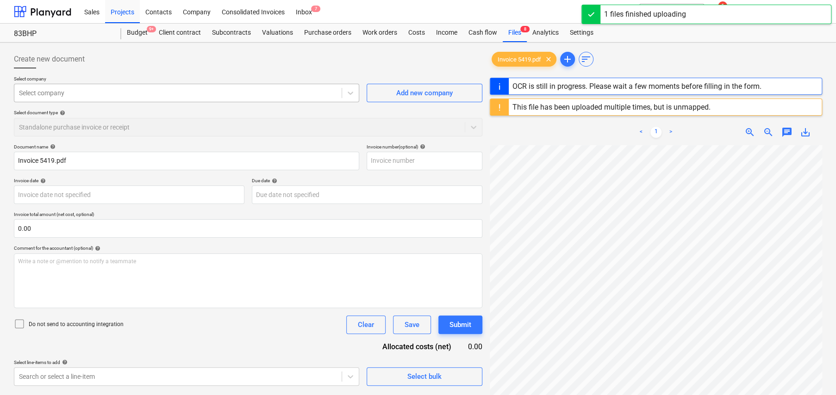
click at [101, 92] on div at bounding box center [178, 92] width 318 height 9
type input "5419"
type input "[DATE]"
type input "10 Apr 2025"
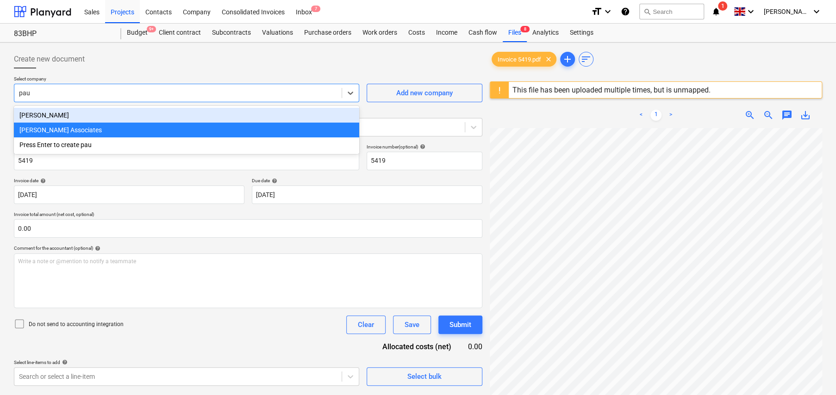
type input "paul"
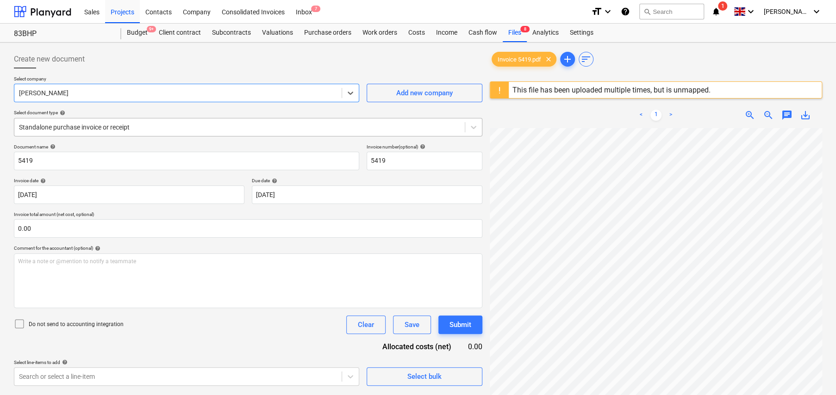
click at [101, 125] on div at bounding box center [239, 127] width 441 height 9
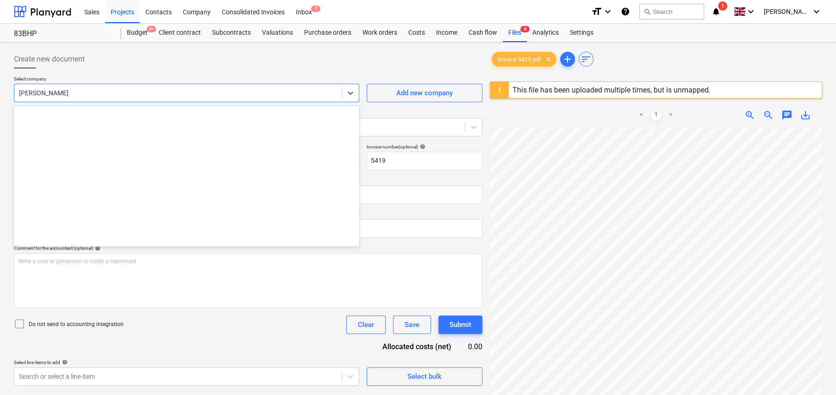
click at [98, 88] on div at bounding box center [178, 92] width 318 height 9
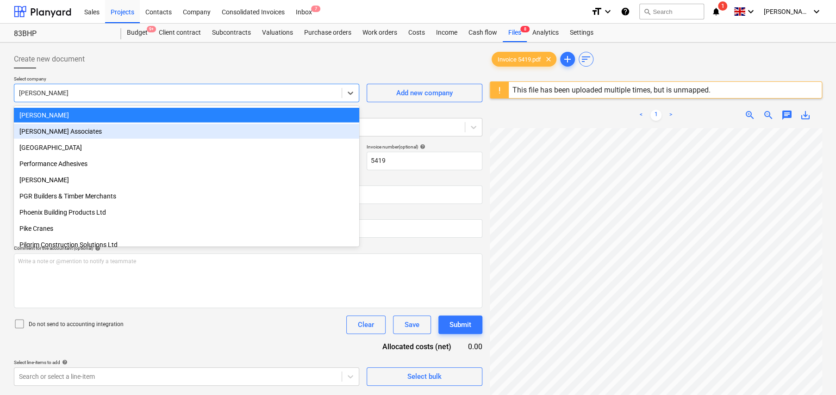
click at [87, 133] on div "[PERSON_NAME] Associates" at bounding box center [186, 131] width 345 height 15
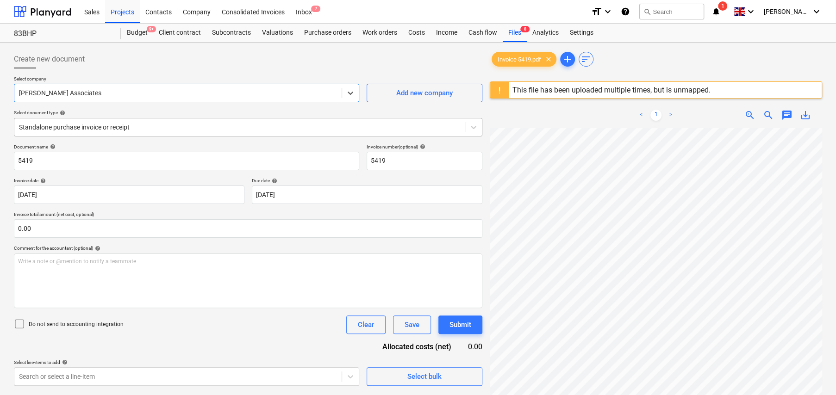
click at [141, 131] on div at bounding box center [239, 127] width 441 height 9
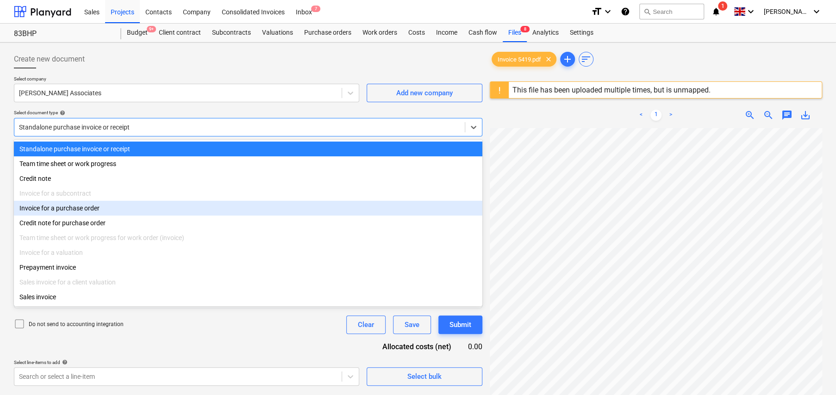
click at [62, 210] on div "Invoice for a purchase order" at bounding box center [248, 208] width 469 height 15
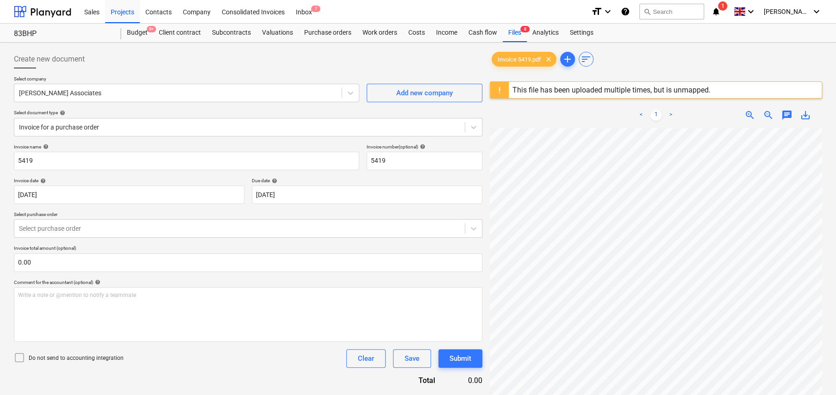
click at [20, 358] on icon at bounding box center [19, 357] width 11 height 11
click at [85, 229] on div at bounding box center [239, 228] width 441 height 9
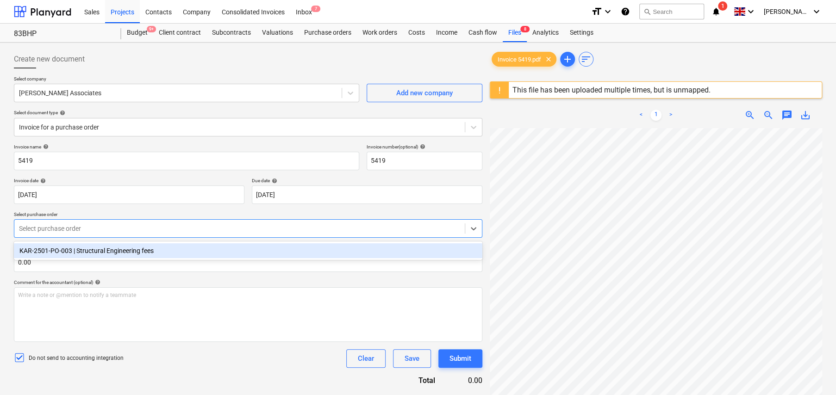
click at [100, 248] on div "KAR-2501-PO-003 | Structural Engineering fees" at bounding box center [248, 251] width 469 height 15
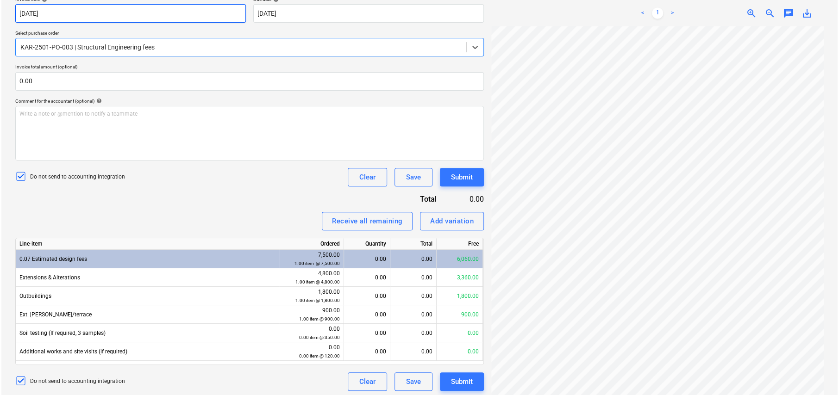
scroll to position [184, 0]
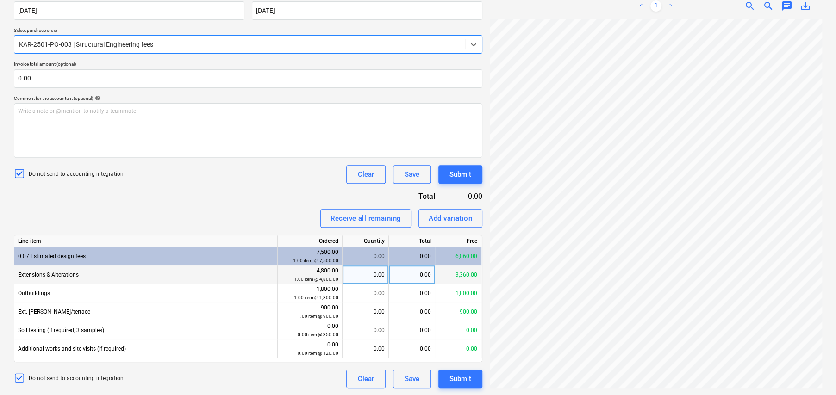
click at [424, 273] on div "0.00" at bounding box center [412, 275] width 46 height 19
type input "2400"
click at [464, 375] on div "Submit" at bounding box center [461, 379] width 22 height 12
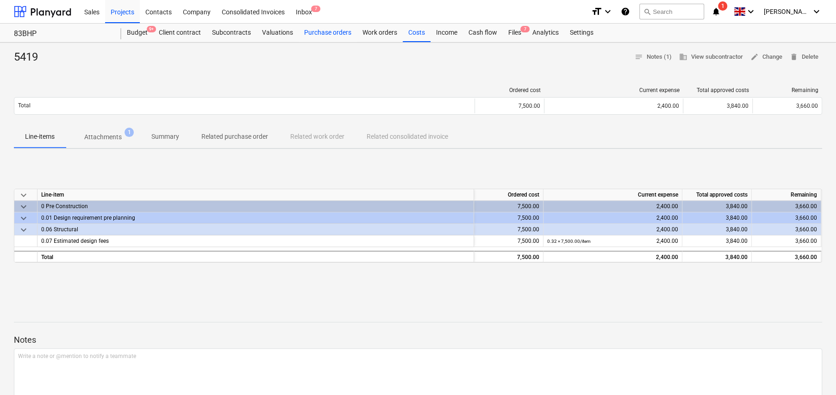
click at [324, 32] on div "Purchase orders" at bounding box center [328, 33] width 58 height 19
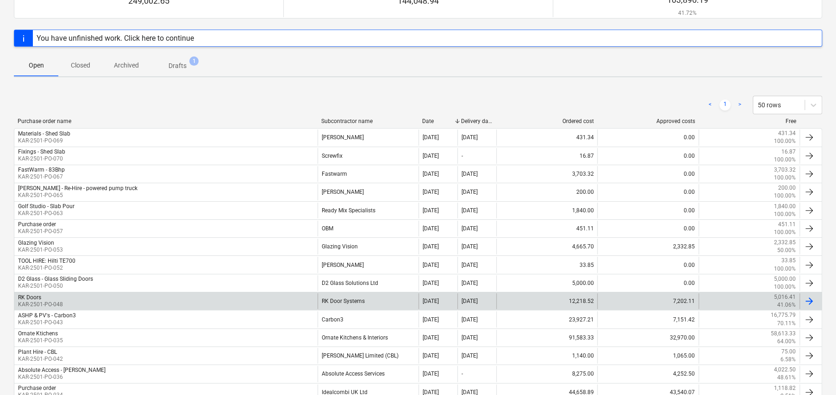
scroll to position [200, 0]
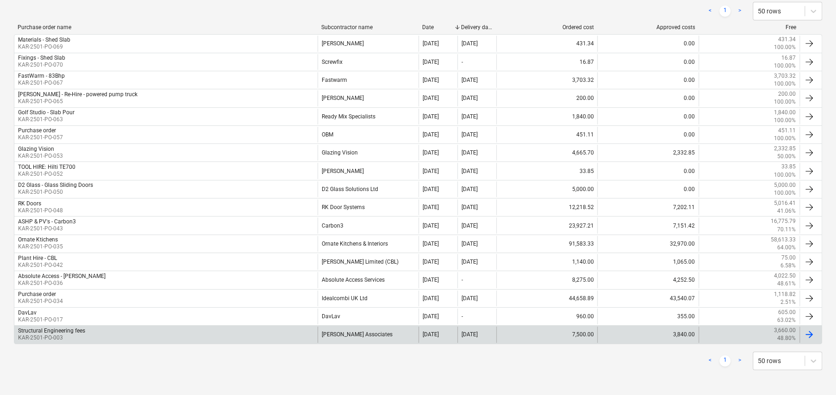
click at [363, 334] on div "[PERSON_NAME] Associates" at bounding box center [368, 335] width 101 height 16
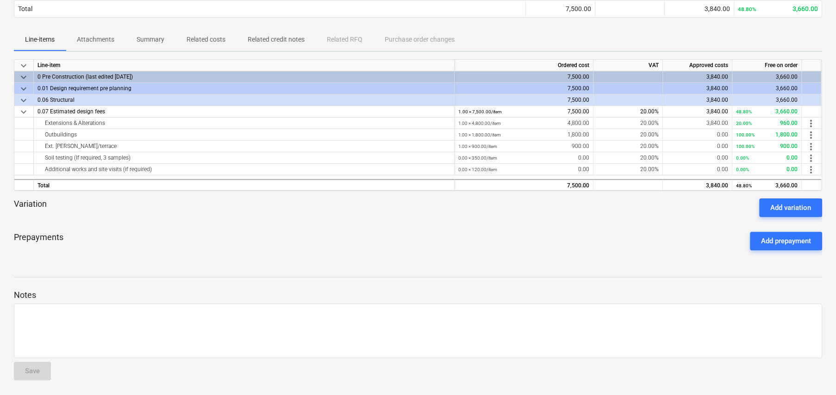
scroll to position [108, 0]
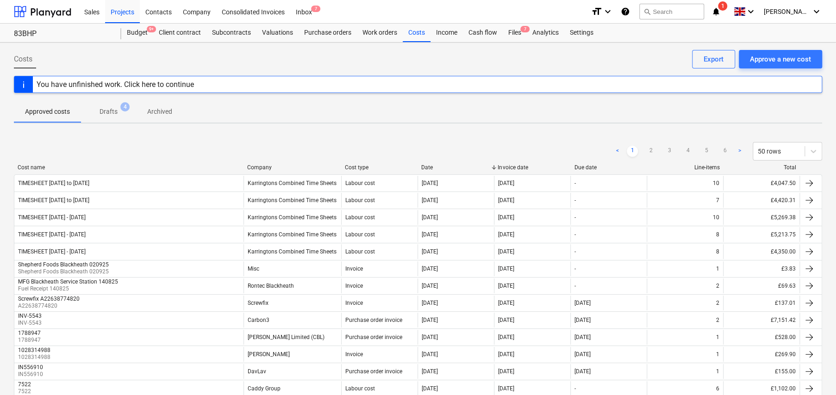
click at [161, 111] on p "Archived" at bounding box center [159, 112] width 25 height 10
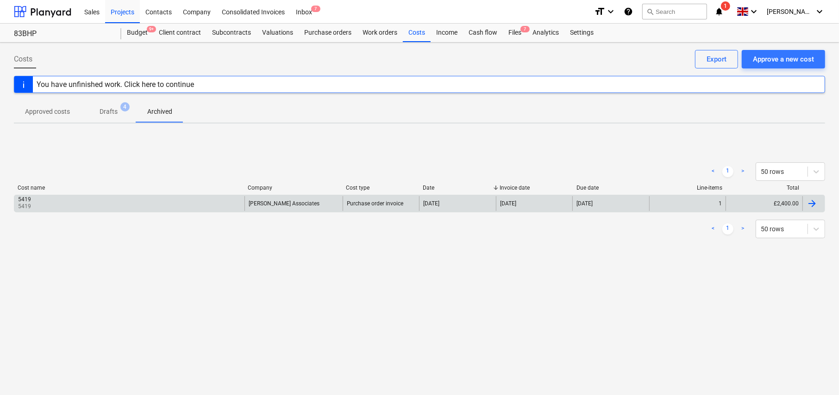
click at [625, 205] on div "[DATE]" at bounding box center [610, 203] width 77 height 15
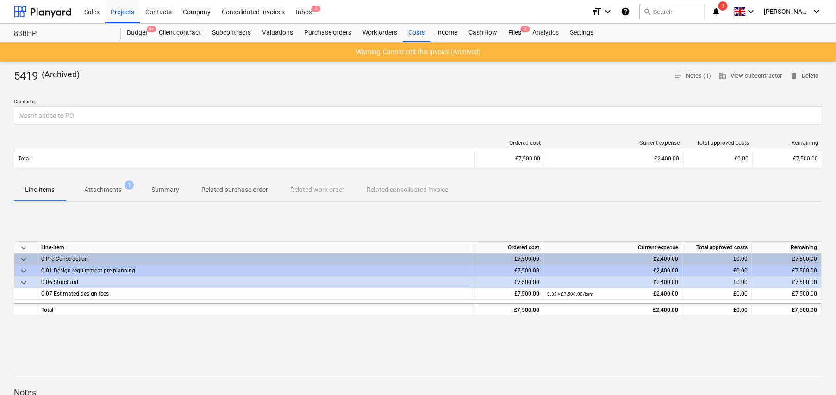
click at [803, 77] on span "delete Delete" at bounding box center [804, 76] width 29 height 11
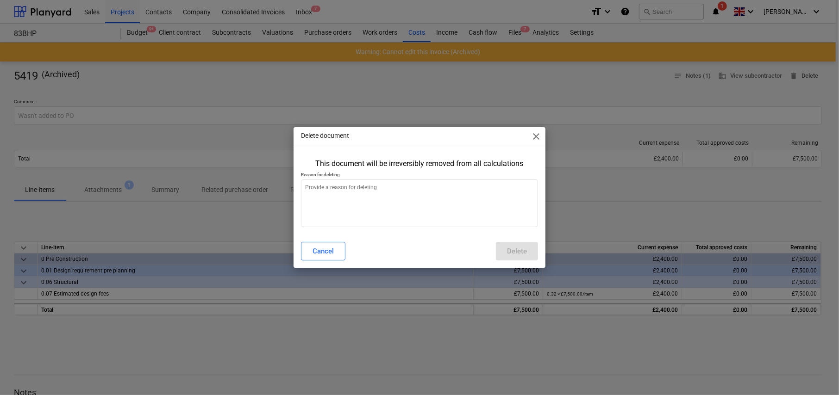
type textarea "x"
click at [386, 197] on textarea at bounding box center [419, 204] width 237 height 48
type textarea "R"
type textarea "x"
type textarea "Re"
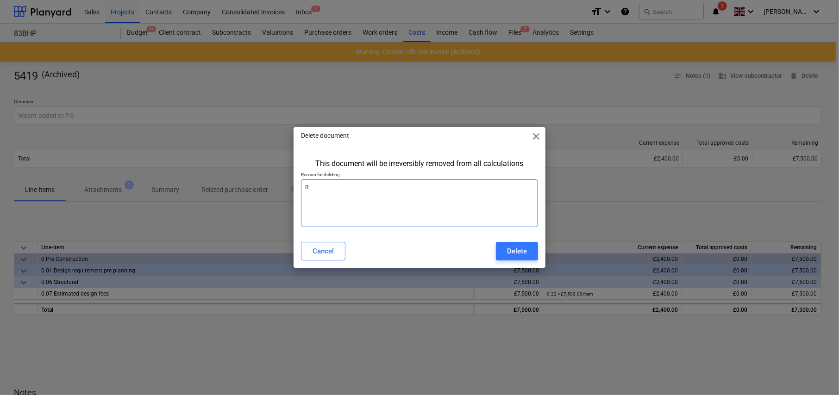
type textarea "x"
type textarea "Re-"
type textarea "x"
type textarea "Re-a"
type textarea "x"
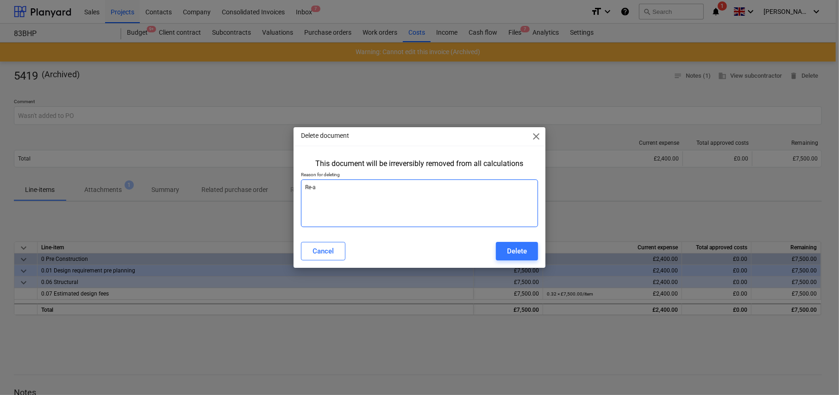
type textarea "Re-ad"
type textarea "x"
type textarea "Re-add"
type textarea "x"
type textarea "Re-adde"
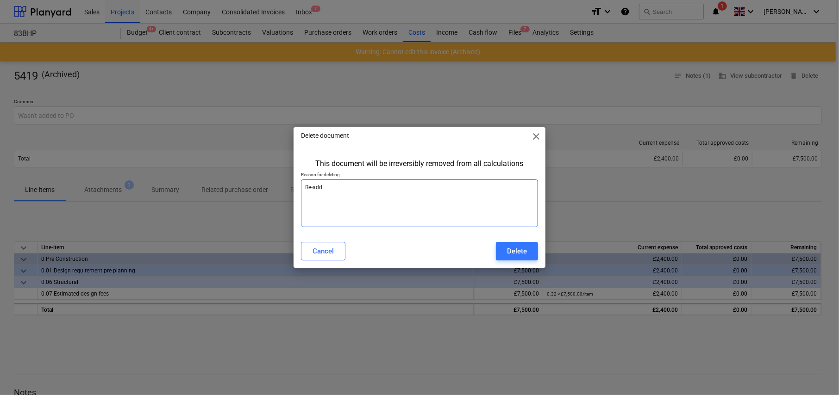
type textarea "x"
type textarea "Re-added"
type textarea "x"
type textarea "Re-added"
click at [511, 249] on div "Delete" at bounding box center [517, 251] width 20 height 12
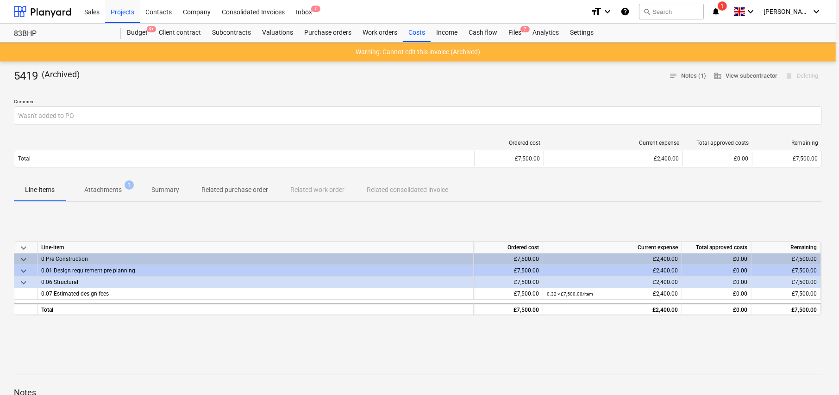
type textarea "x"
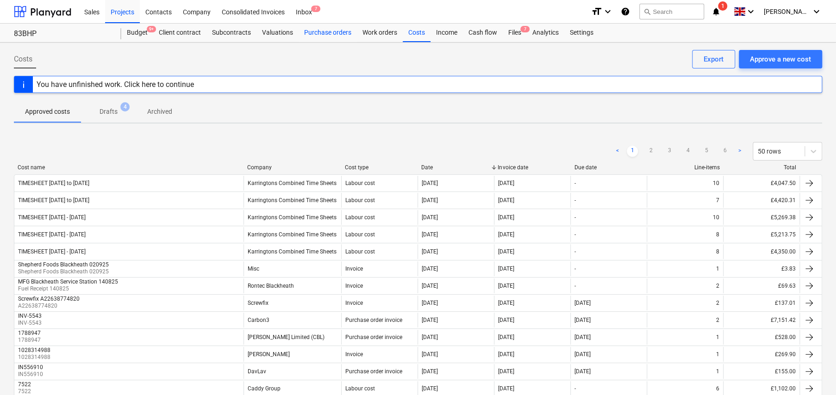
click at [339, 30] on div "Purchase orders" at bounding box center [328, 33] width 58 height 19
